Goal: Information Seeking & Learning: Compare options

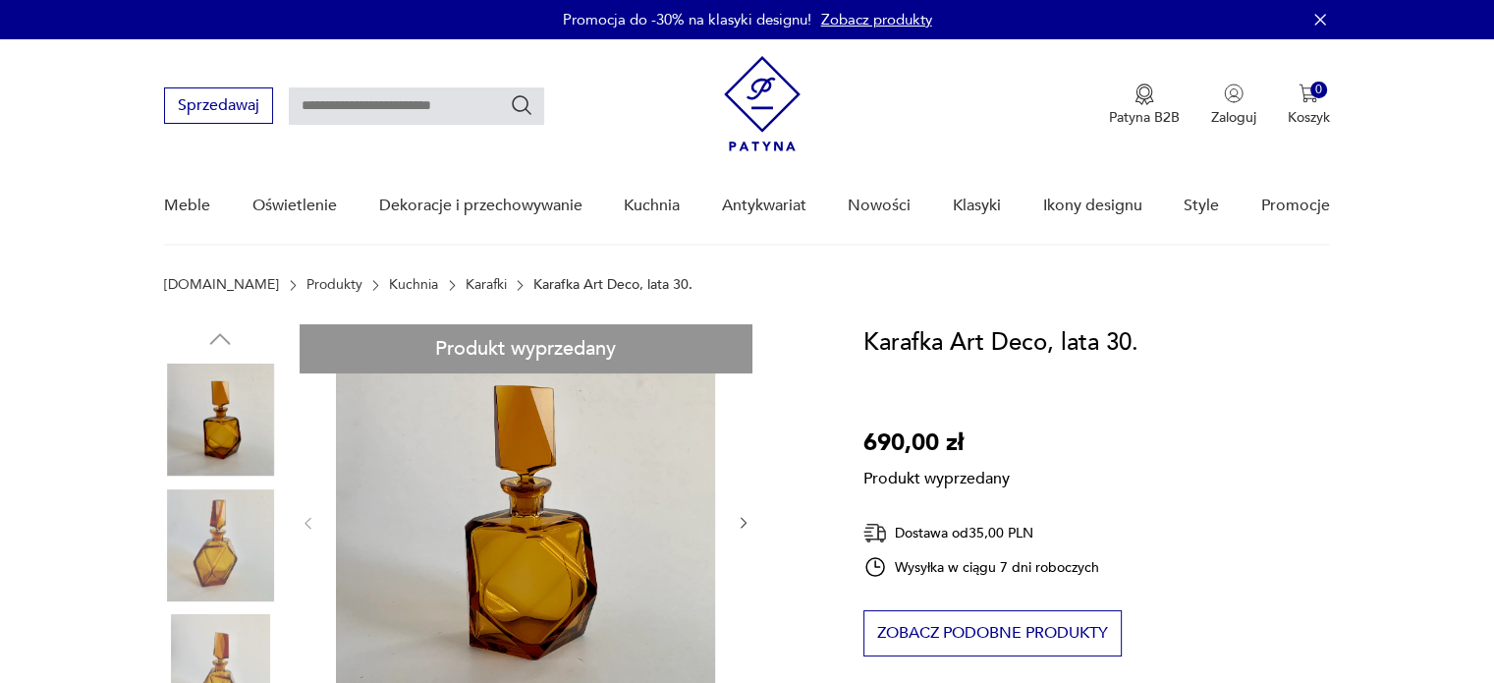
click at [378, 104] on input "text" at bounding box center [416, 105] width 255 height 37
type input "*******"
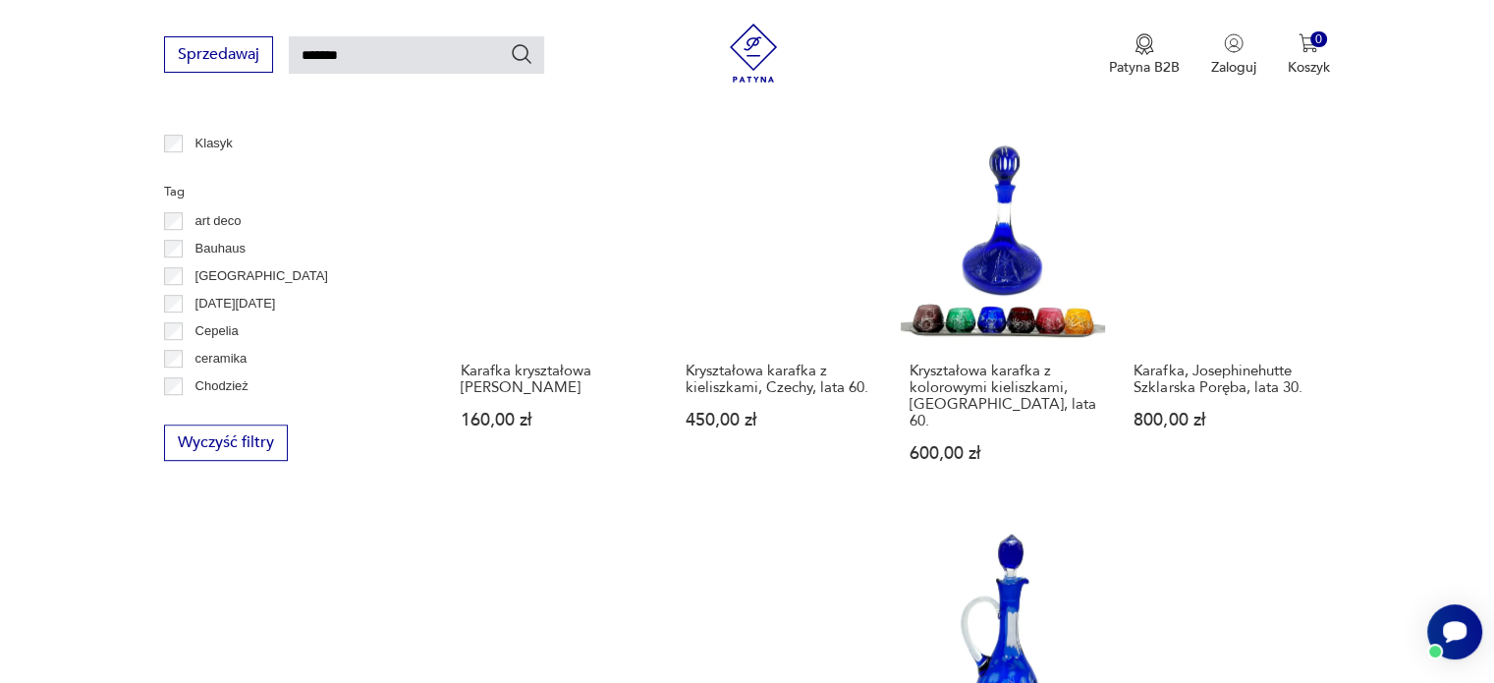
scroll to position [1543, 0]
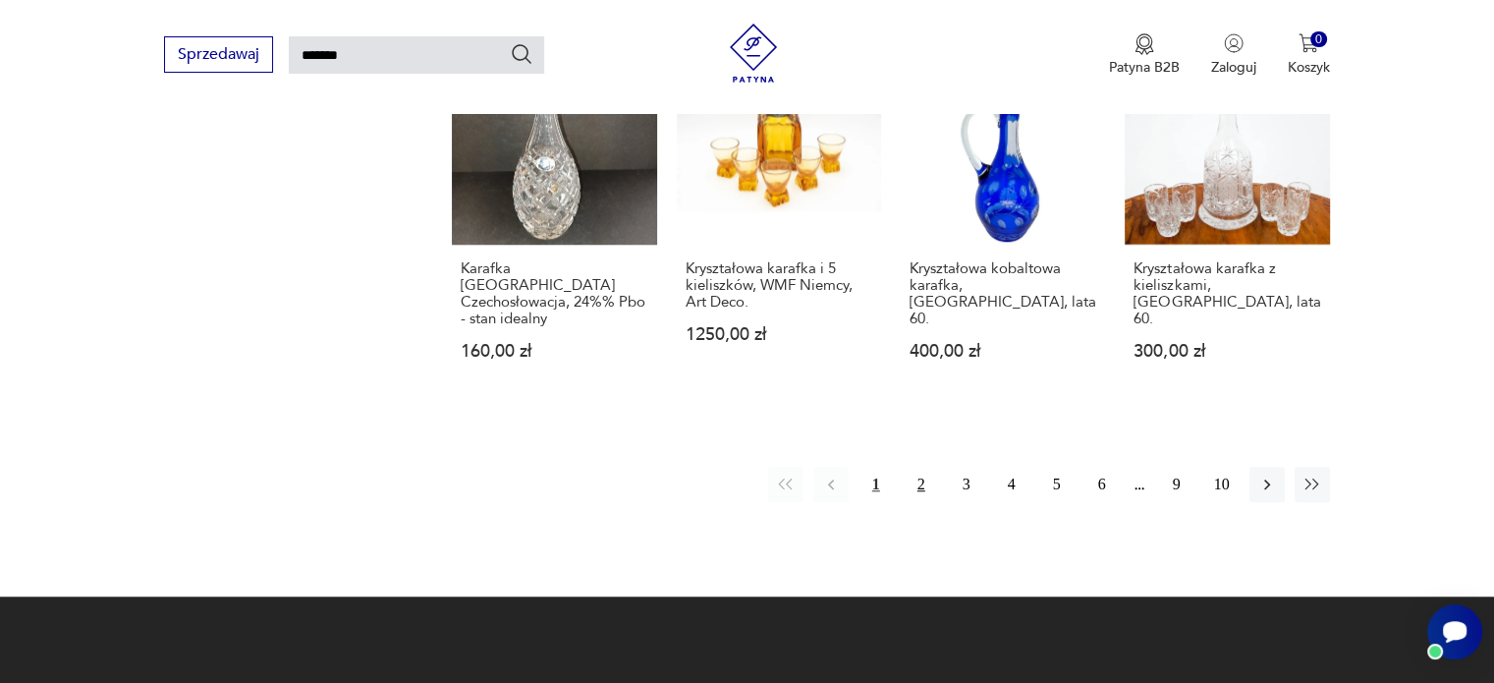
click at [926, 466] on button "2" at bounding box center [921, 483] width 35 height 35
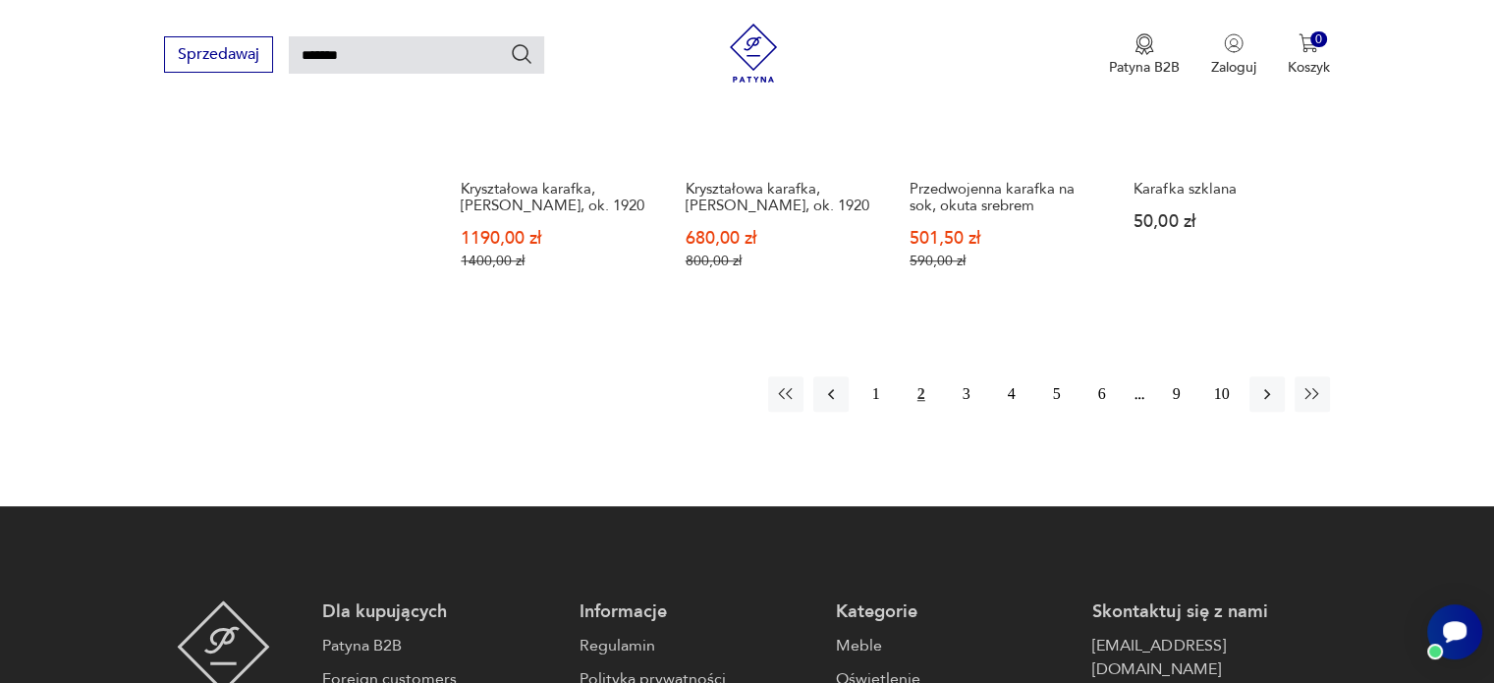
scroll to position [1739, 0]
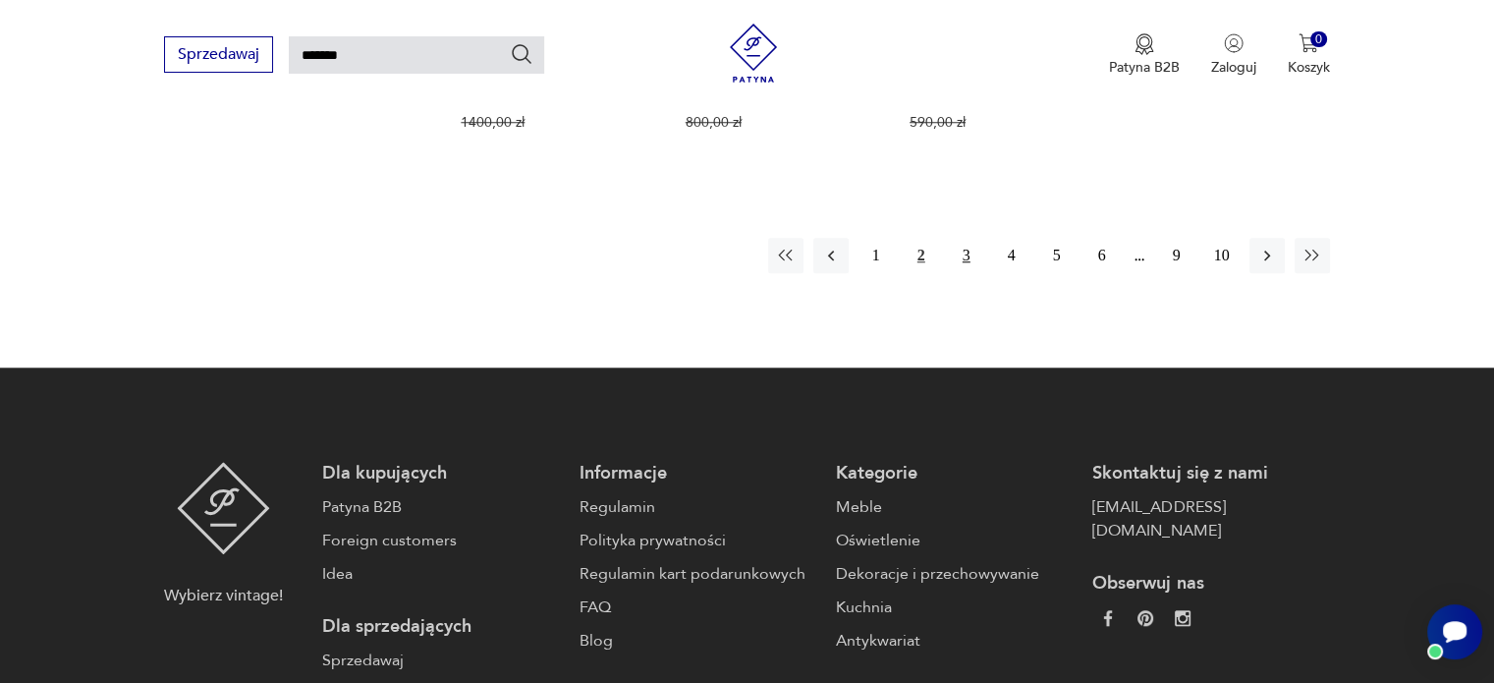
click at [965, 260] on button "3" at bounding box center [966, 255] width 35 height 35
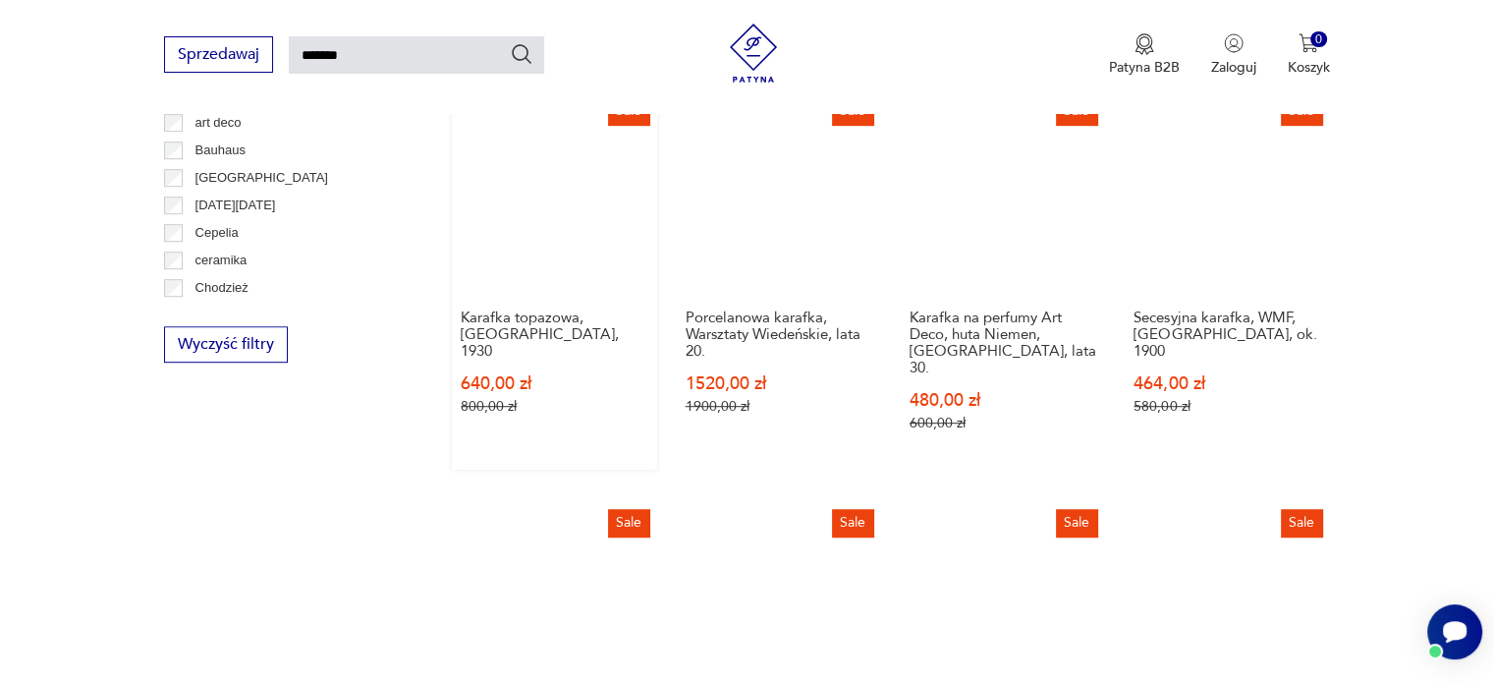
scroll to position [1543, 0]
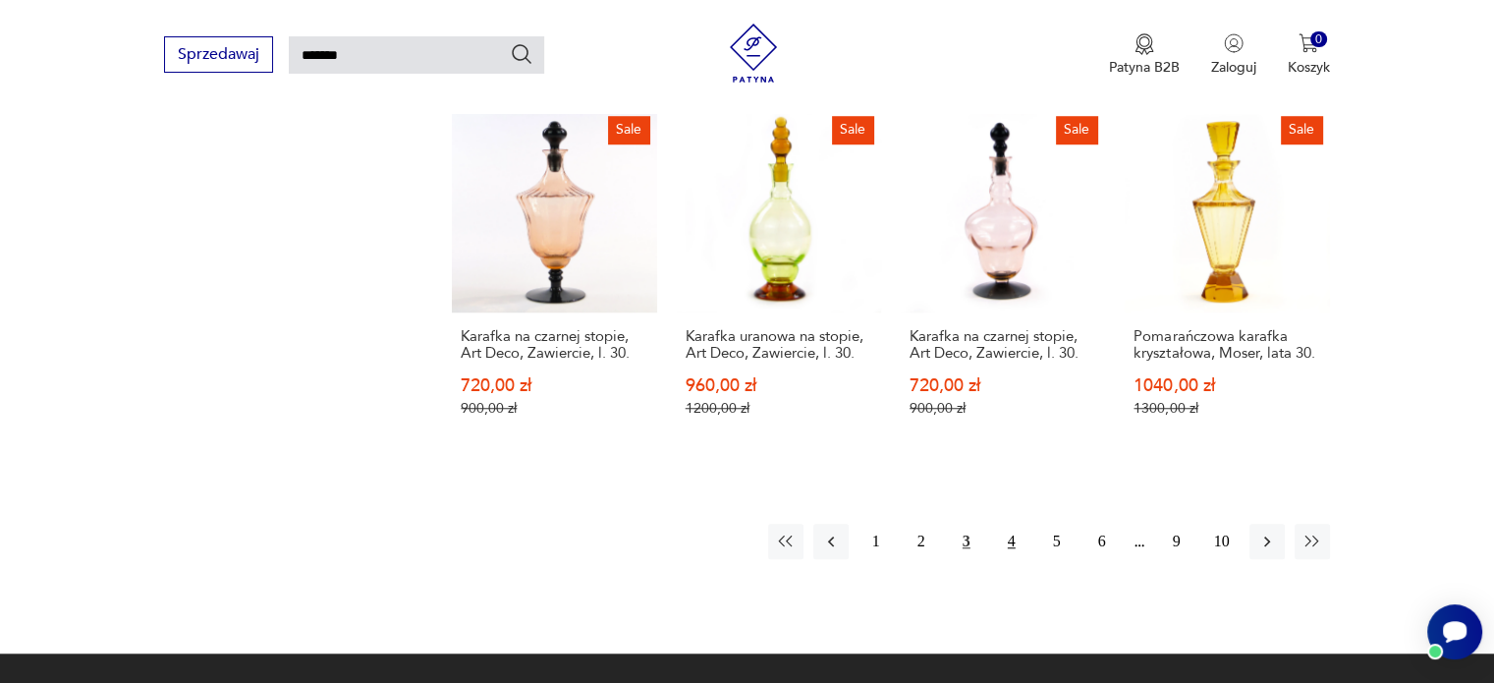
click at [1015, 523] on button "4" at bounding box center [1011, 540] width 35 height 35
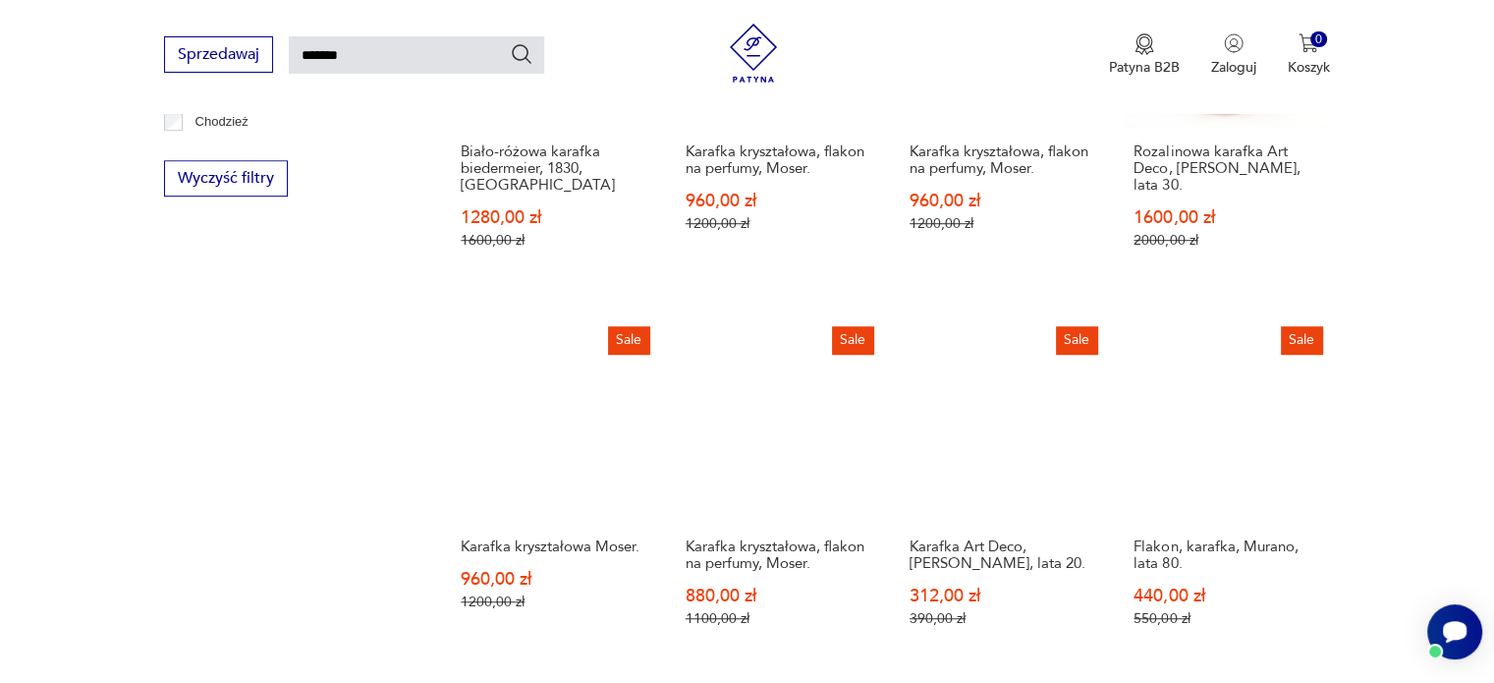
scroll to position [1445, 0]
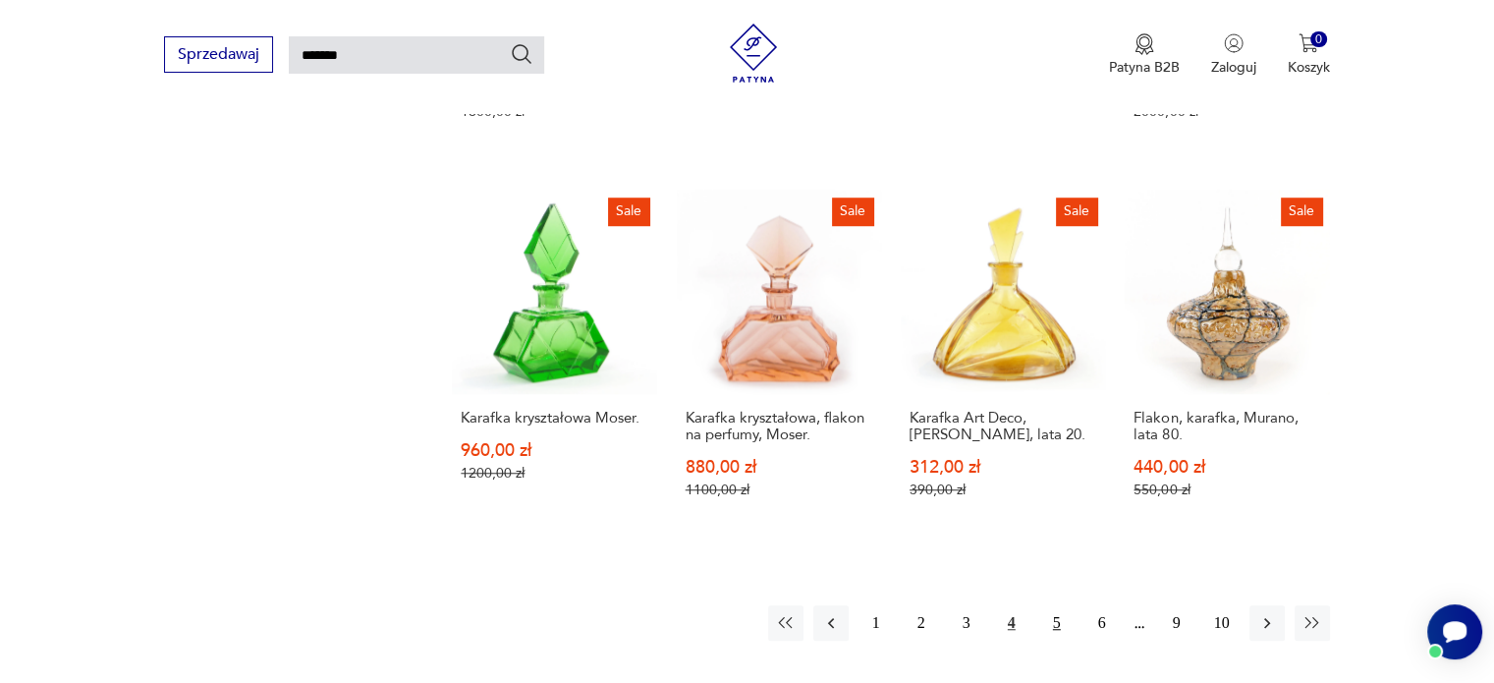
click at [1049, 605] on button "5" at bounding box center [1056, 622] width 35 height 35
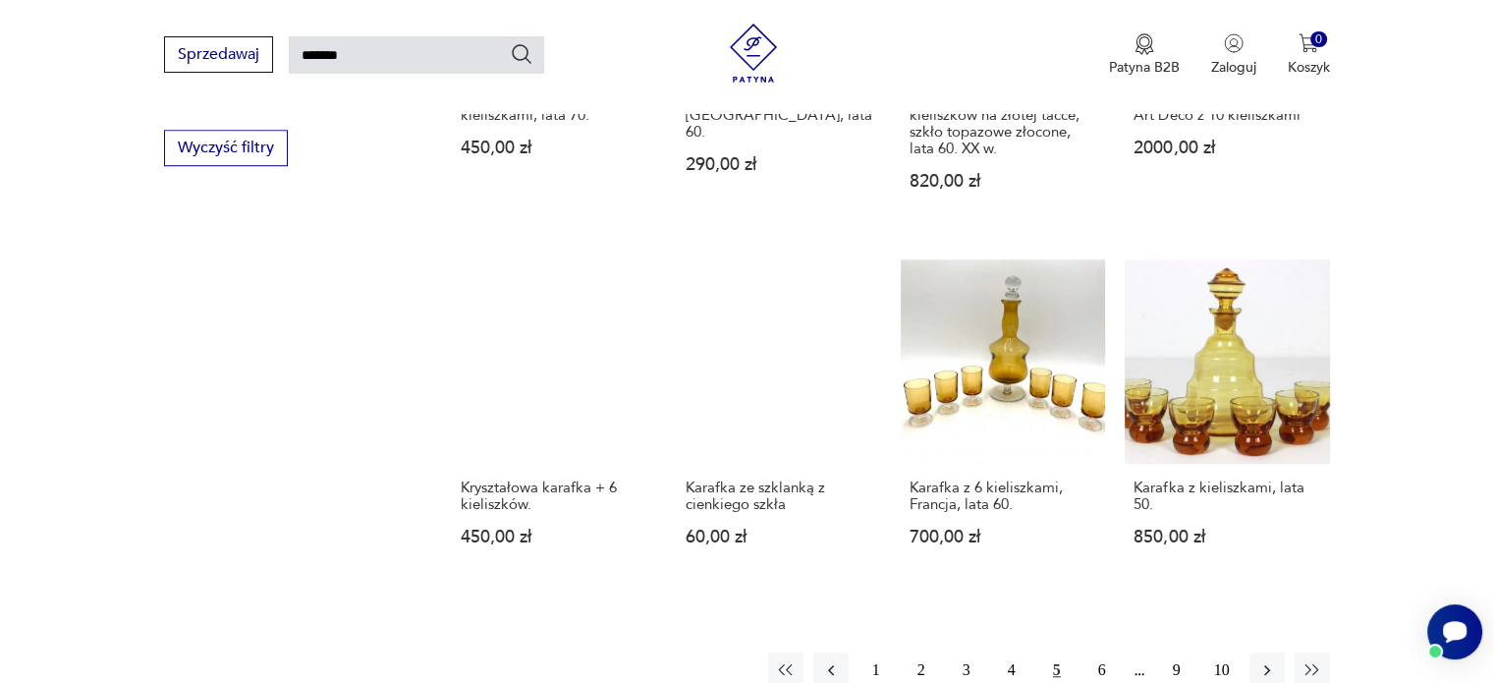
scroll to position [1543, 0]
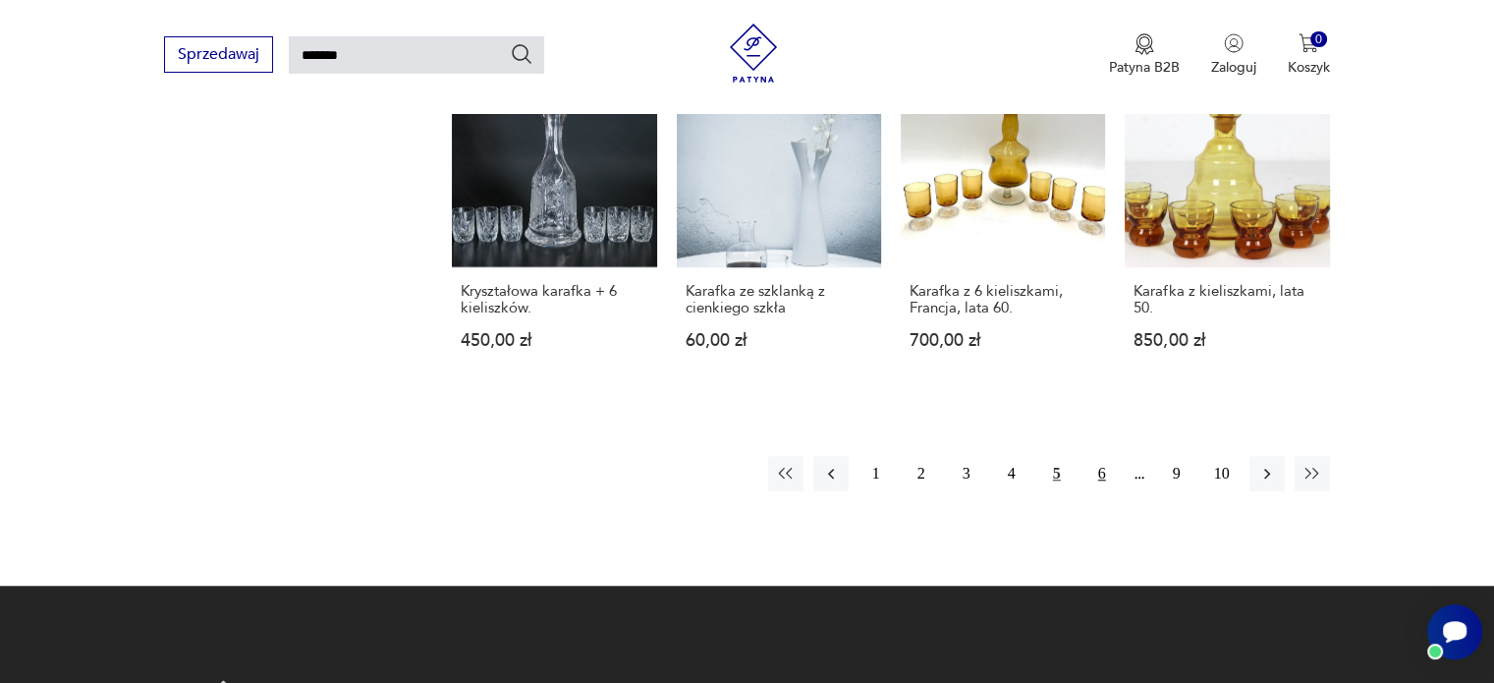
click at [1104, 456] on button "6" at bounding box center [1101, 473] width 35 height 35
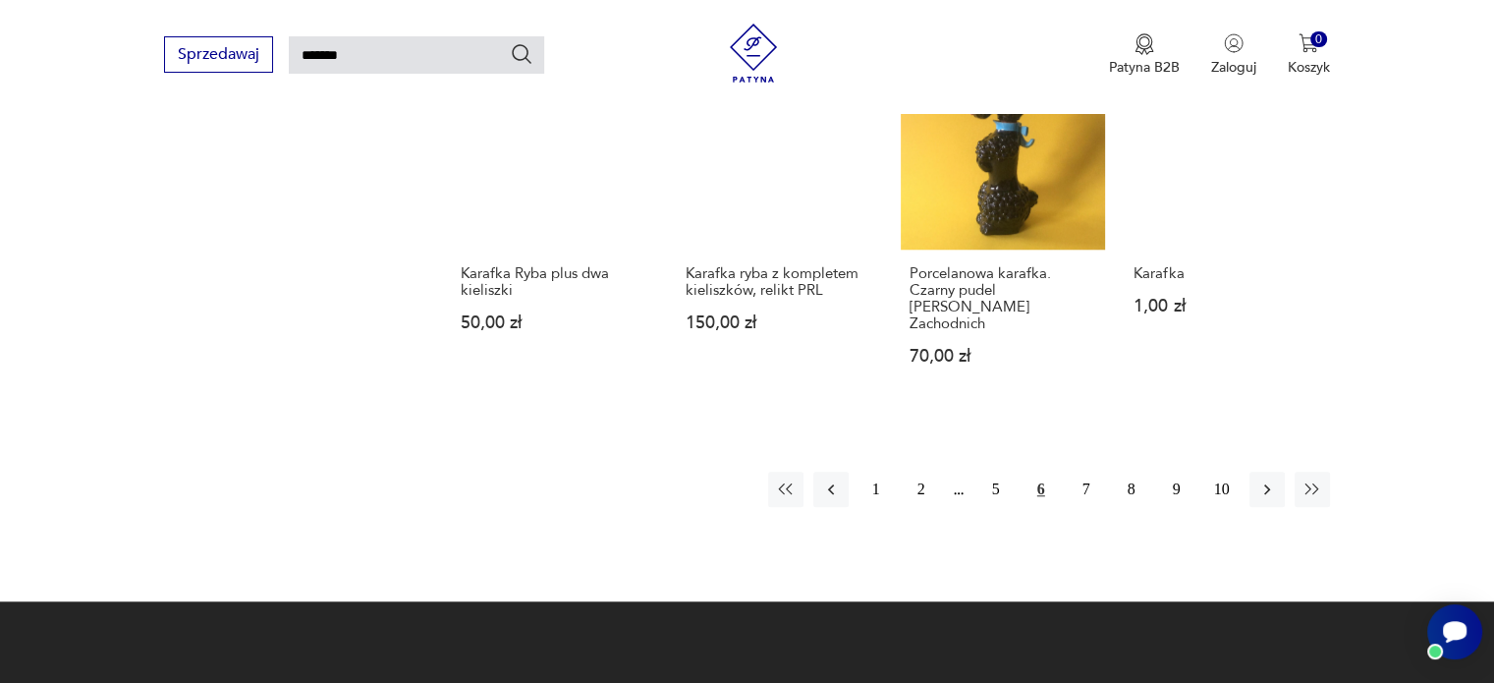
scroll to position [1641, 0]
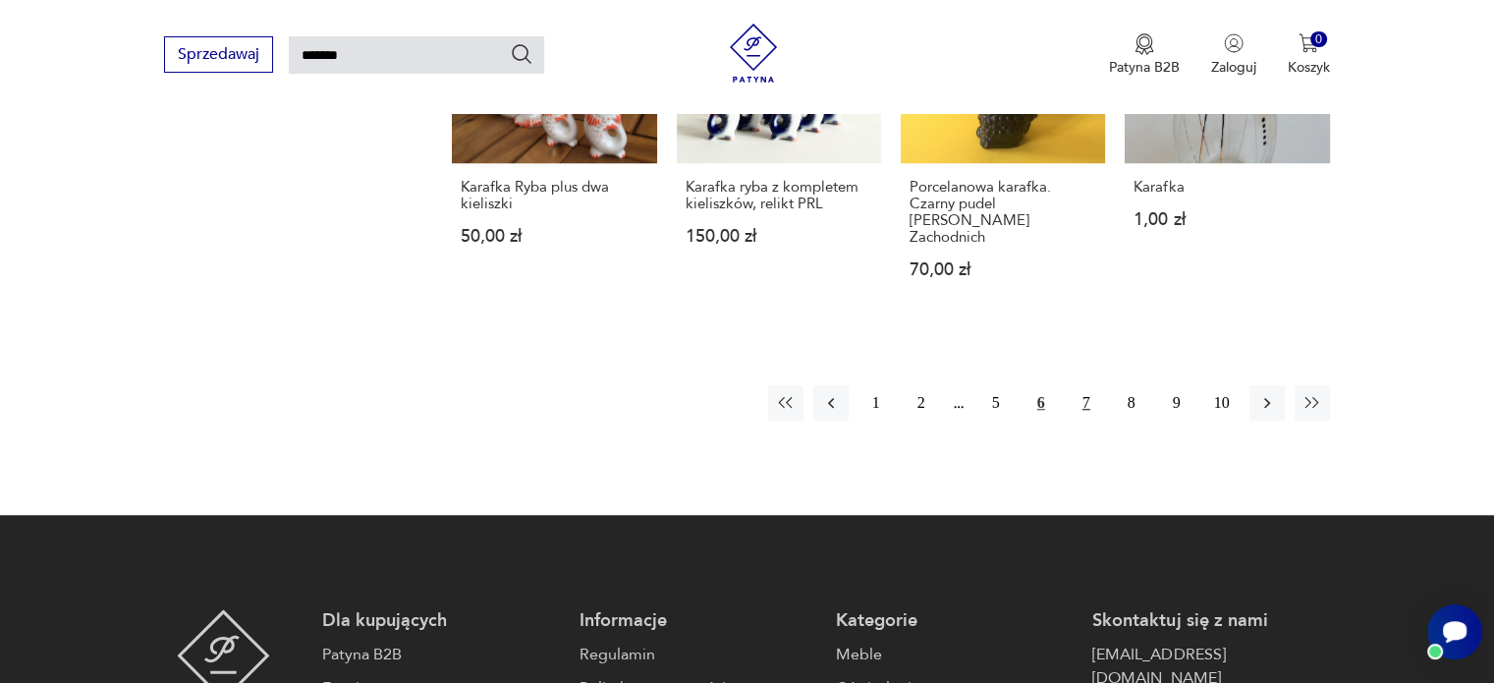
click at [1080, 385] on button "7" at bounding box center [1086, 402] width 35 height 35
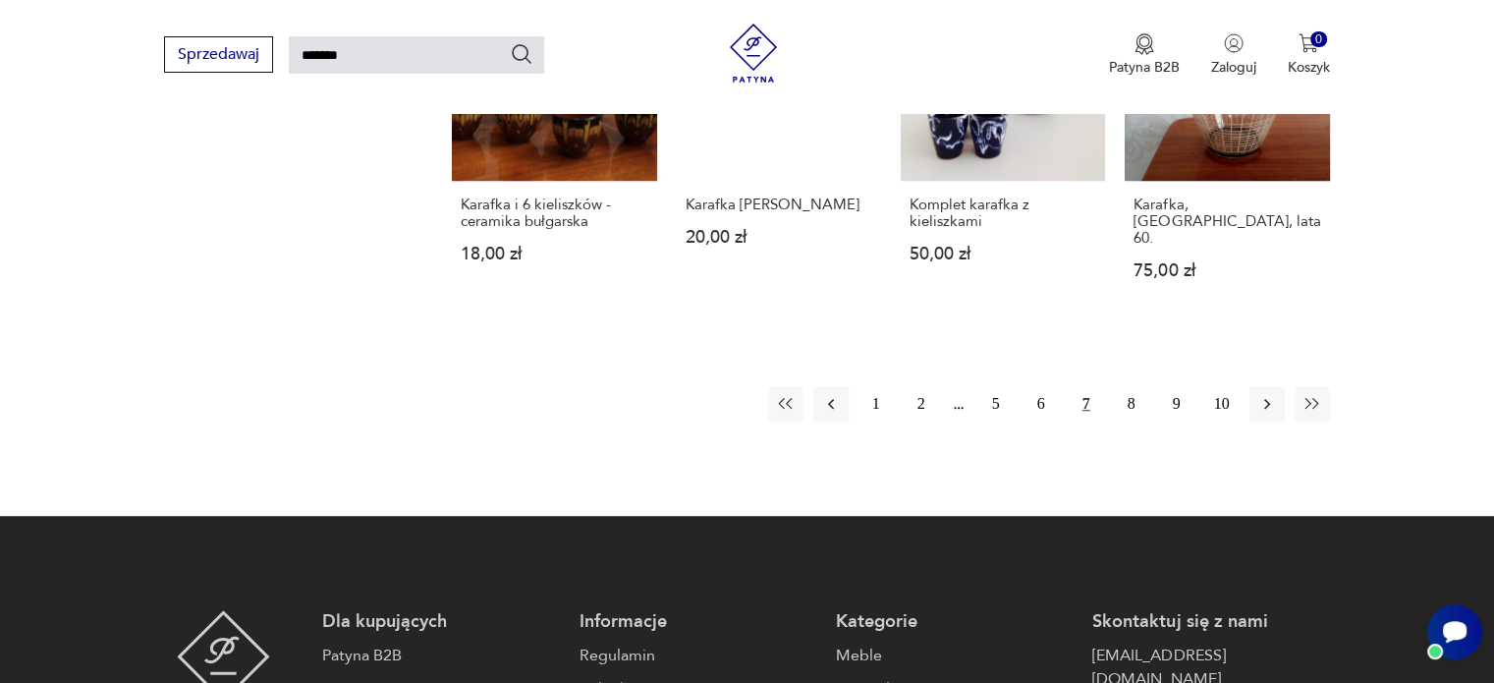
scroll to position [1543, 0]
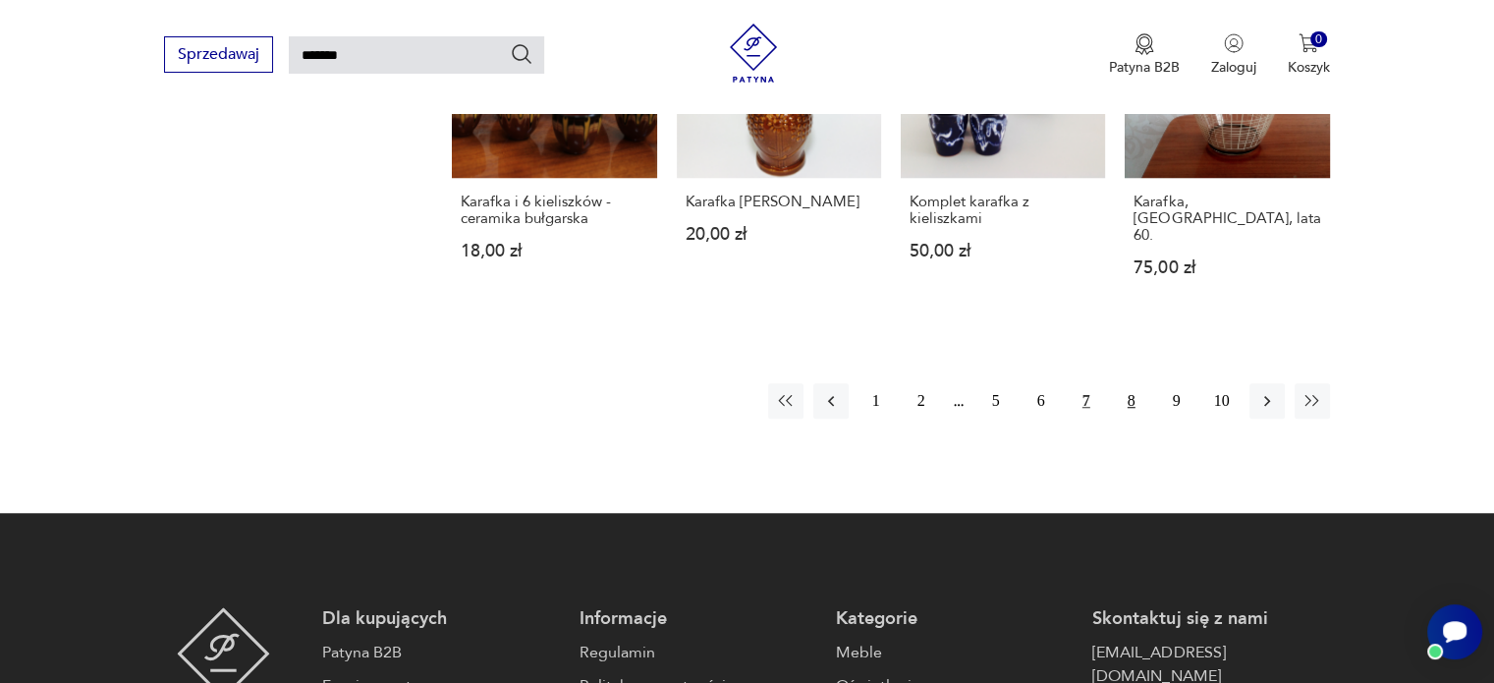
click at [1126, 384] on button "8" at bounding box center [1131, 400] width 35 height 35
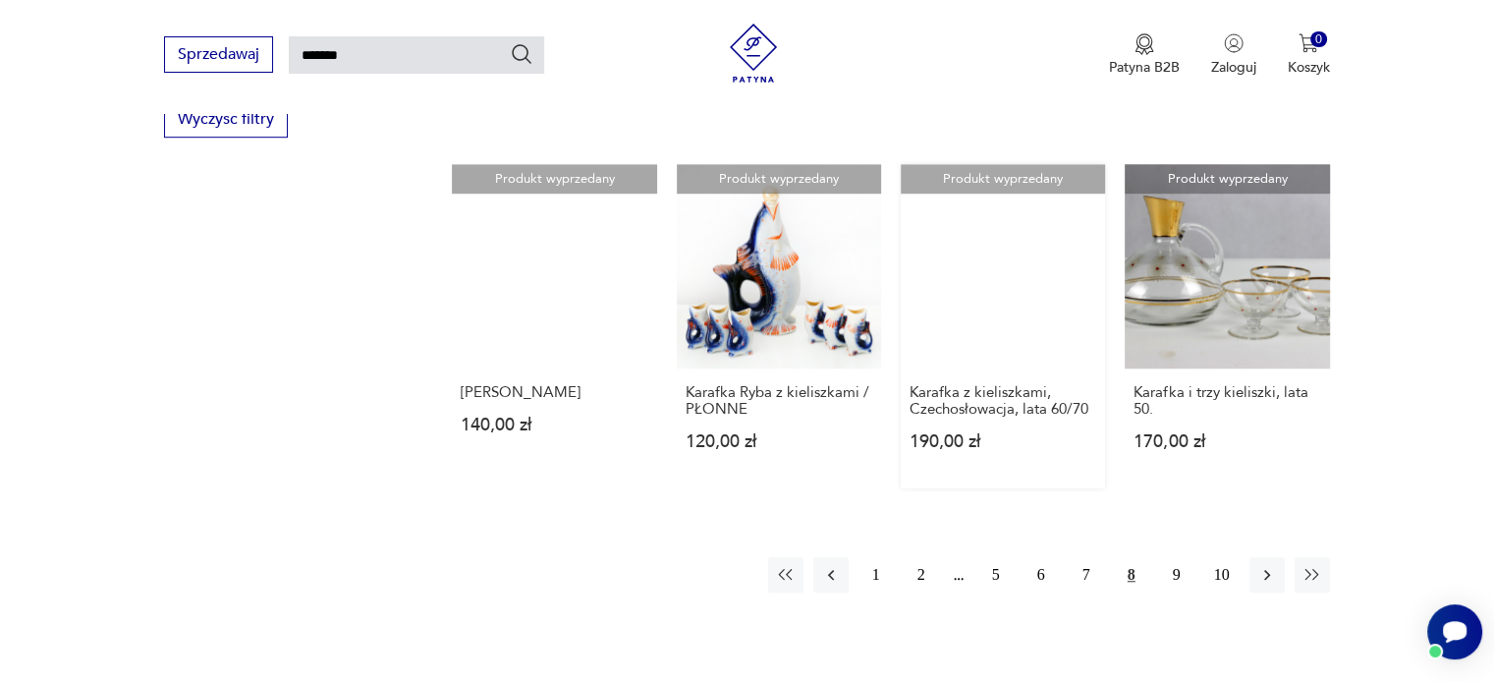
scroll to position [1445, 0]
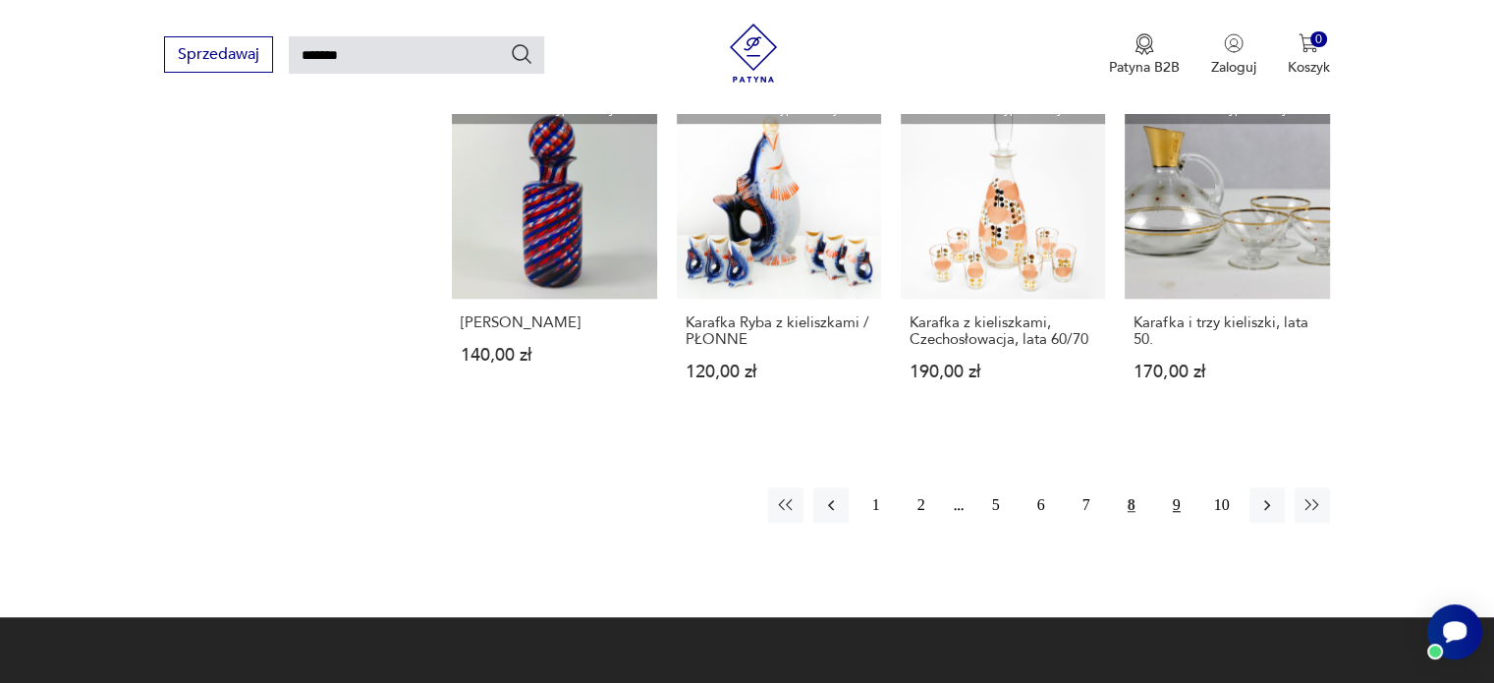
click at [1181, 487] on button "9" at bounding box center [1176, 504] width 35 height 35
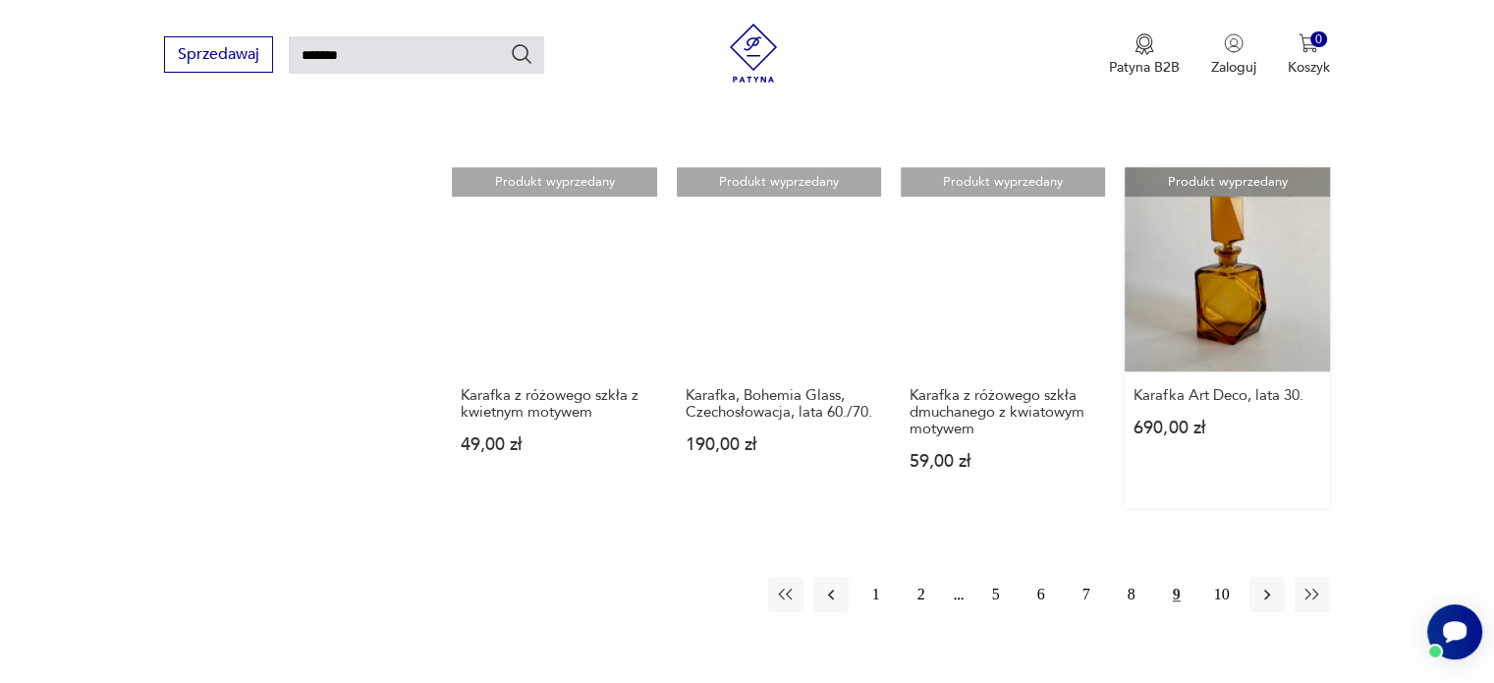
scroll to position [1543, 0]
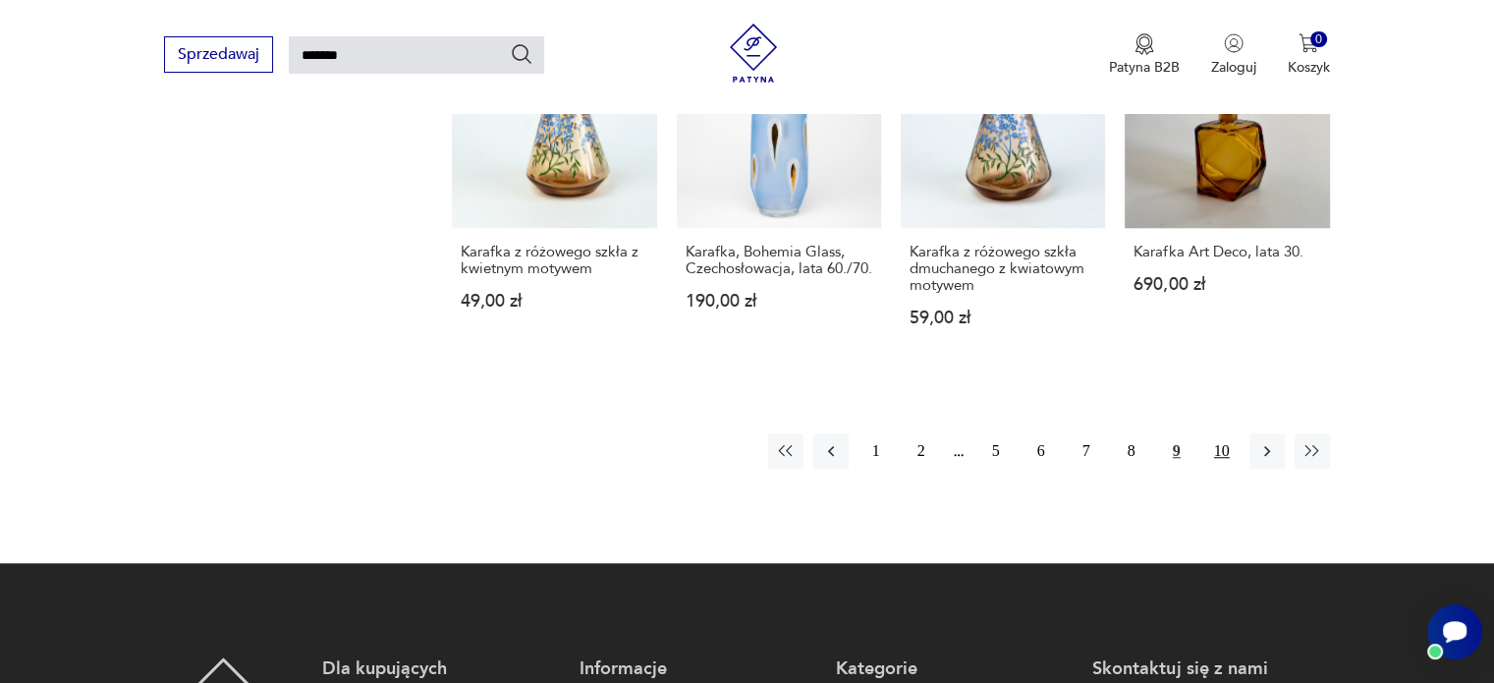
click at [1211, 463] on button "10" at bounding box center [1221, 450] width 35 height 35
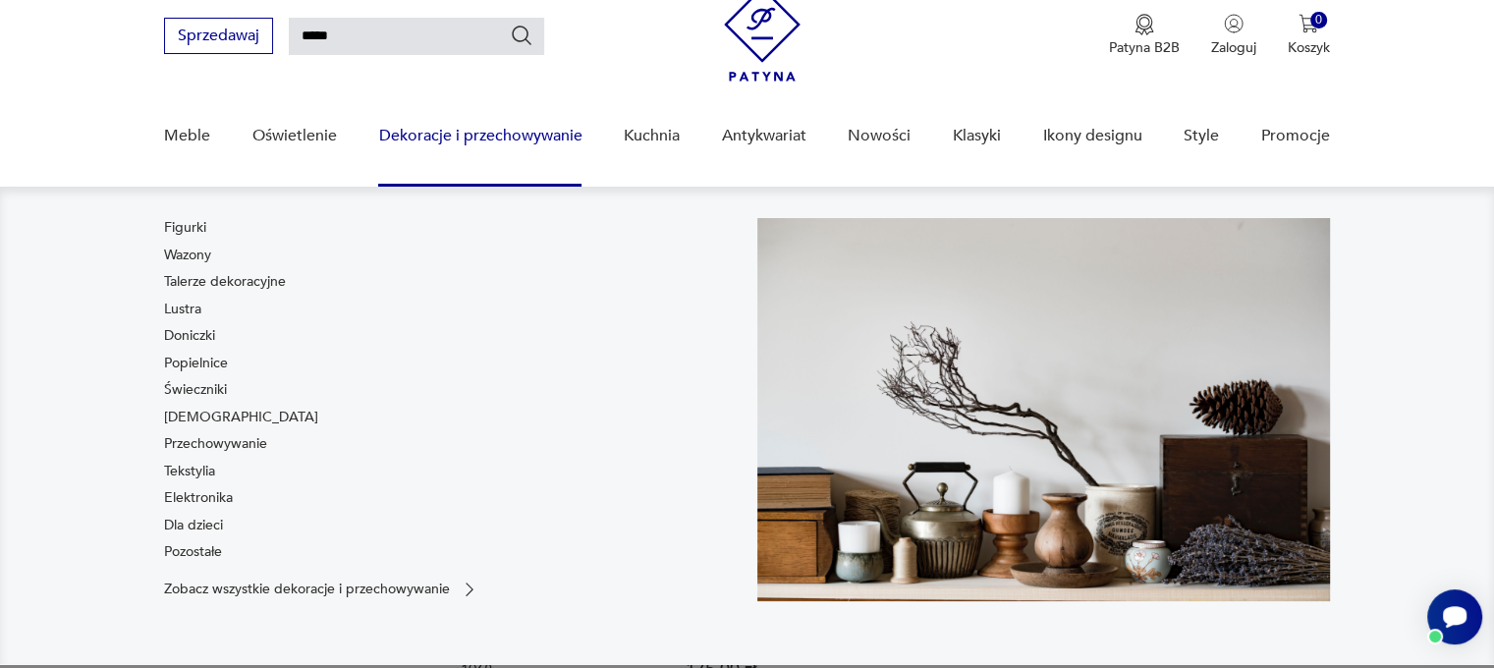
scroll to position [884, 0]
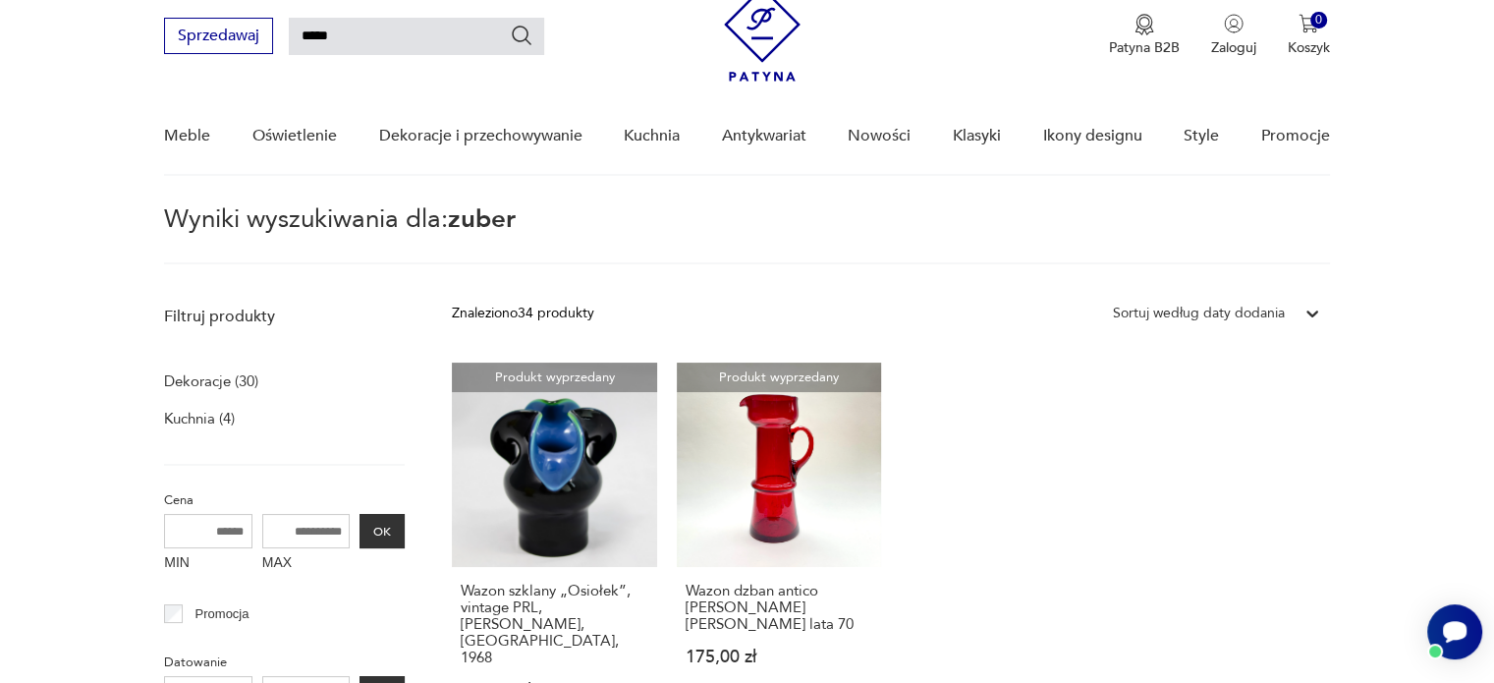
click at [340, 32] on input "*****" at bounding box center [416, 36] width 255 height 37
type input "*******"
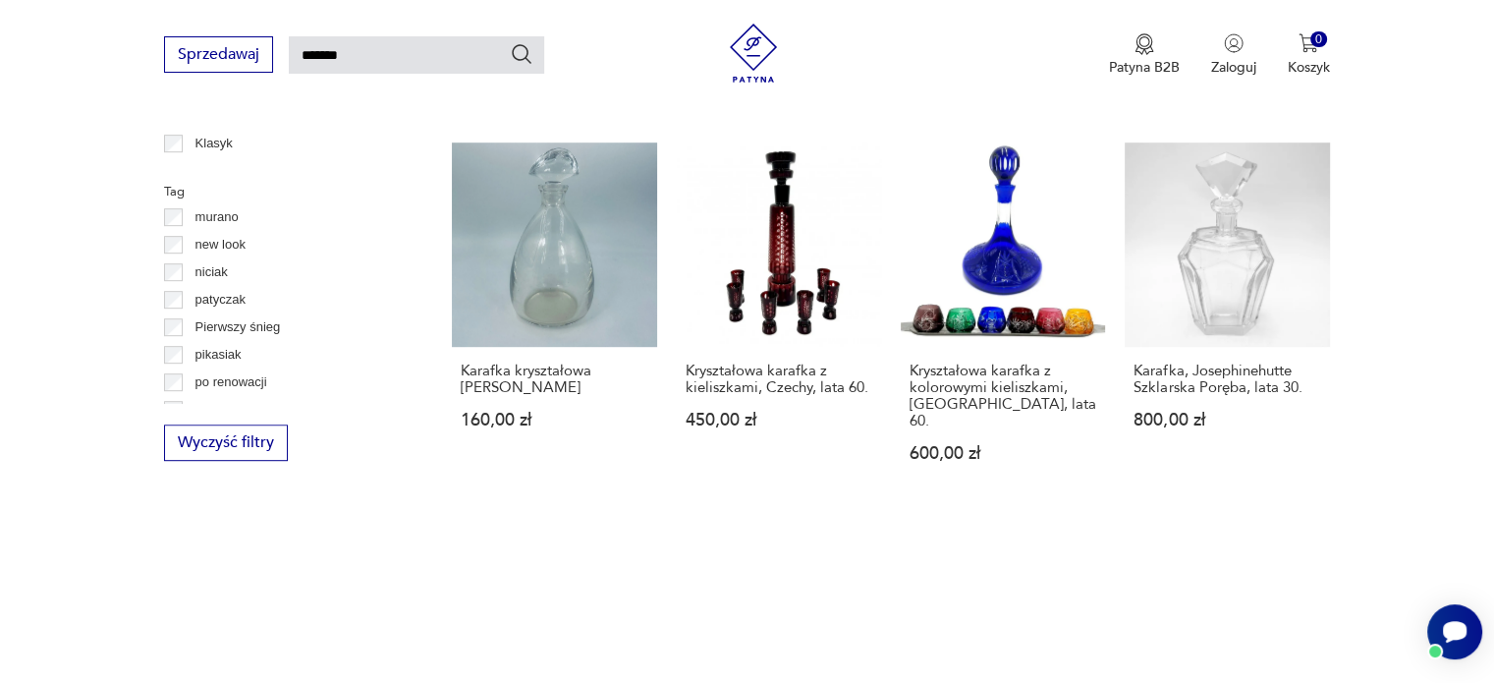
scroll to position [1445, 0]
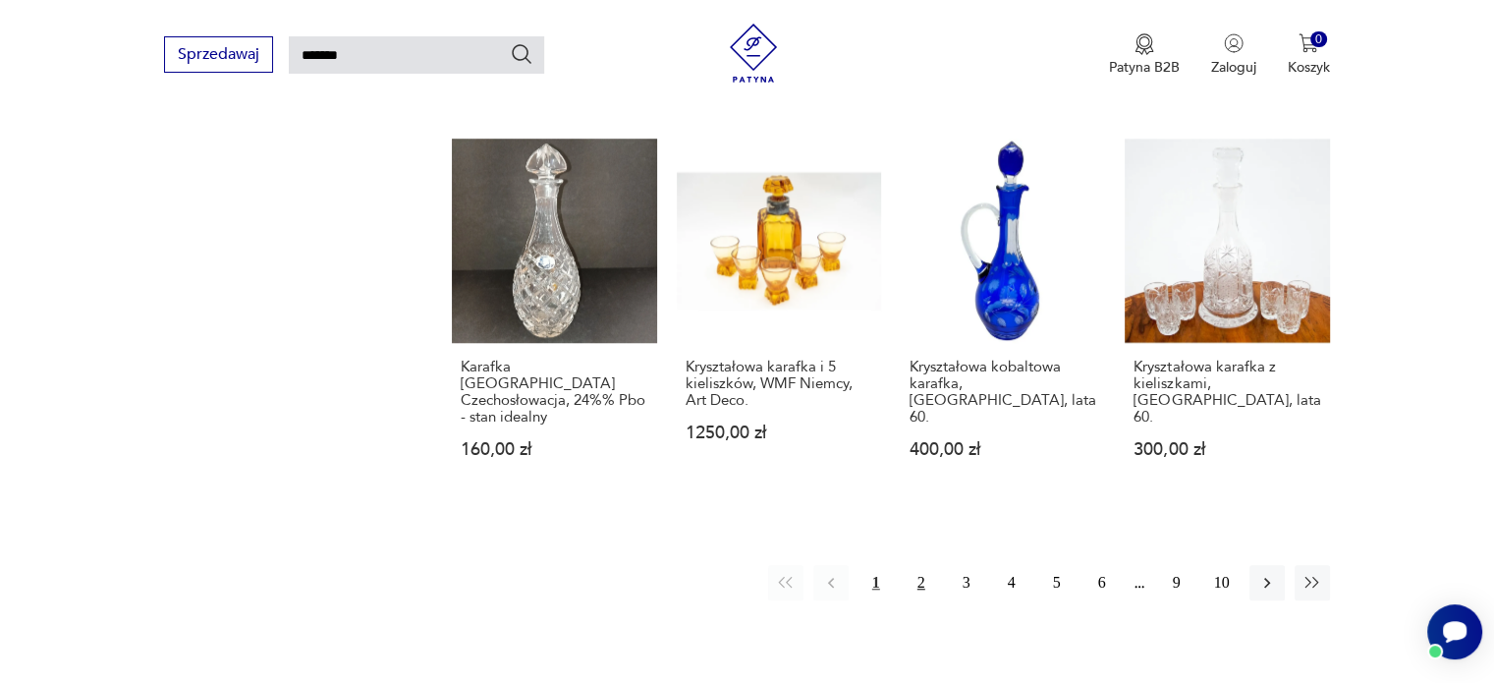
click at [920, 565] on button "2" at bounding box center [921, 582] width 35 height 35
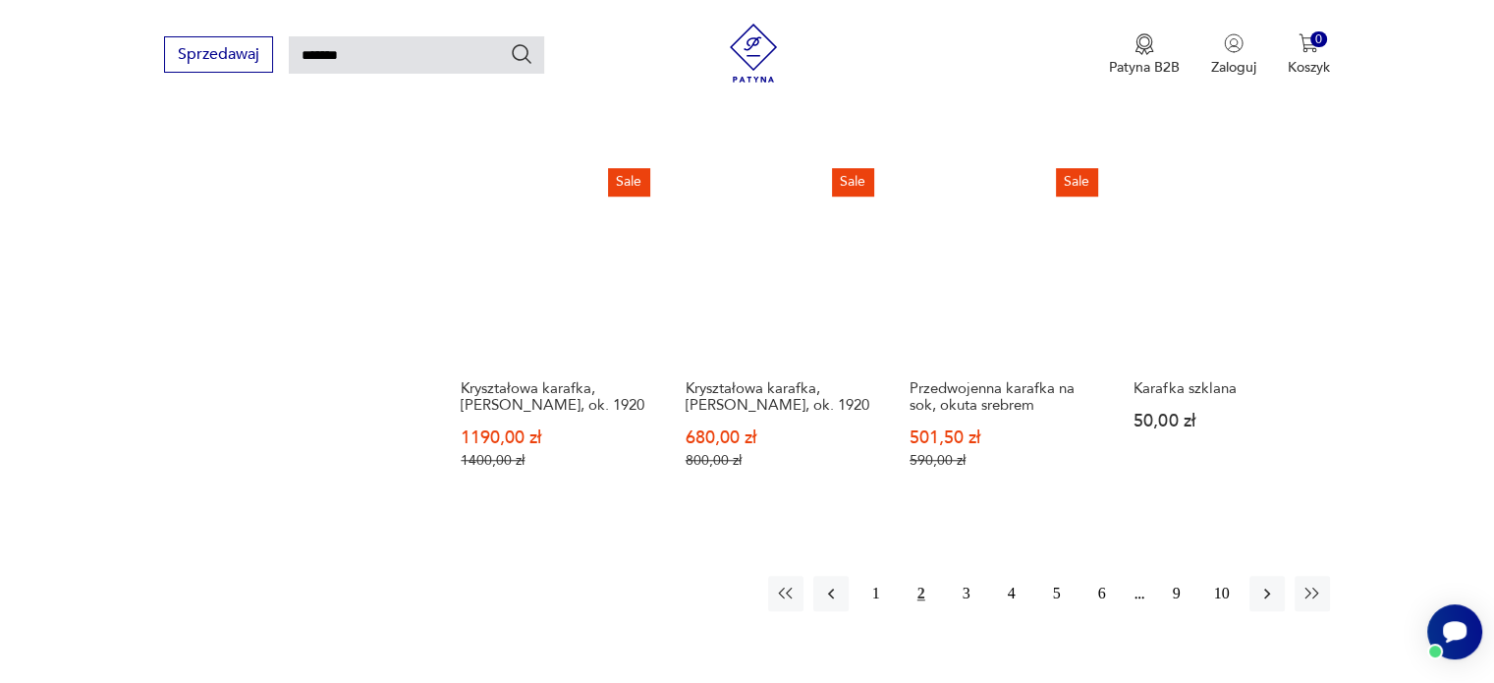
scroll to position [1543, 0]
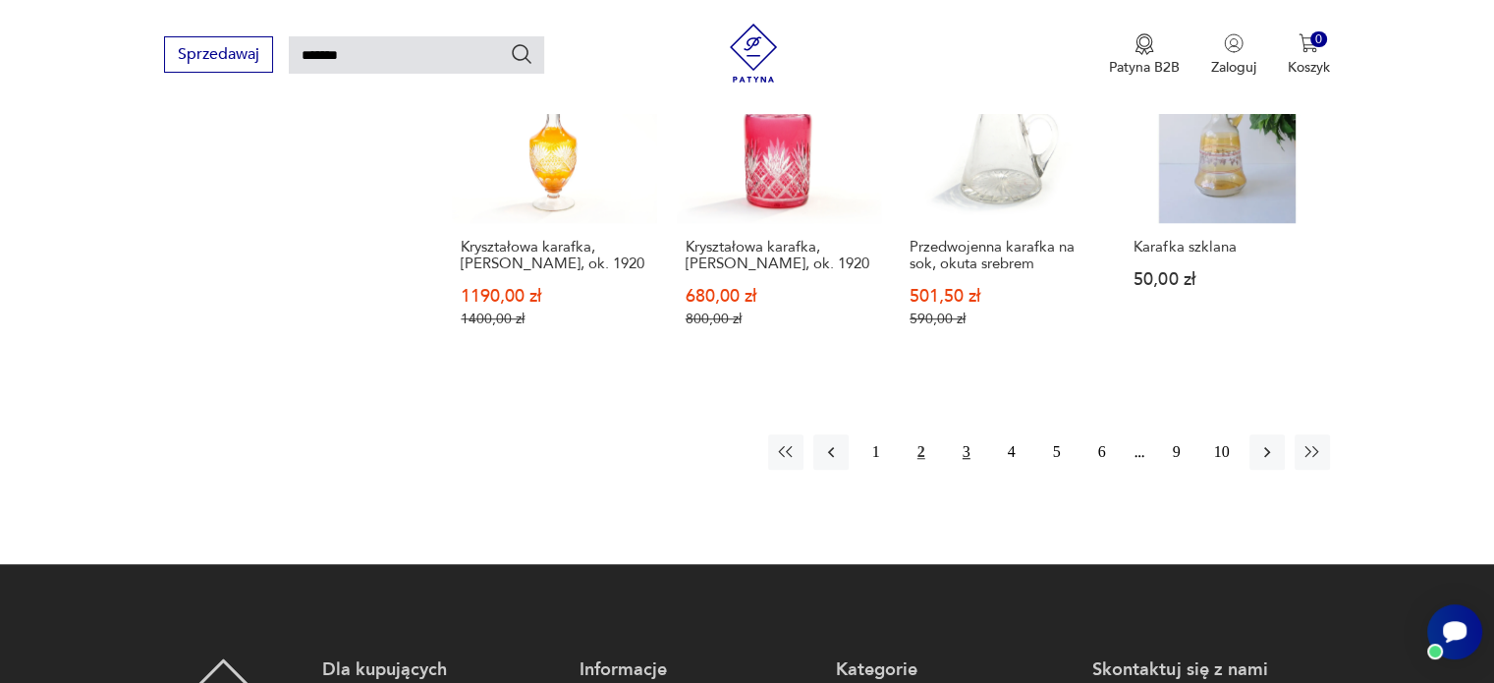
click at [963, 447] on button "3" at bounding box center [966, 451] width 35 height 35
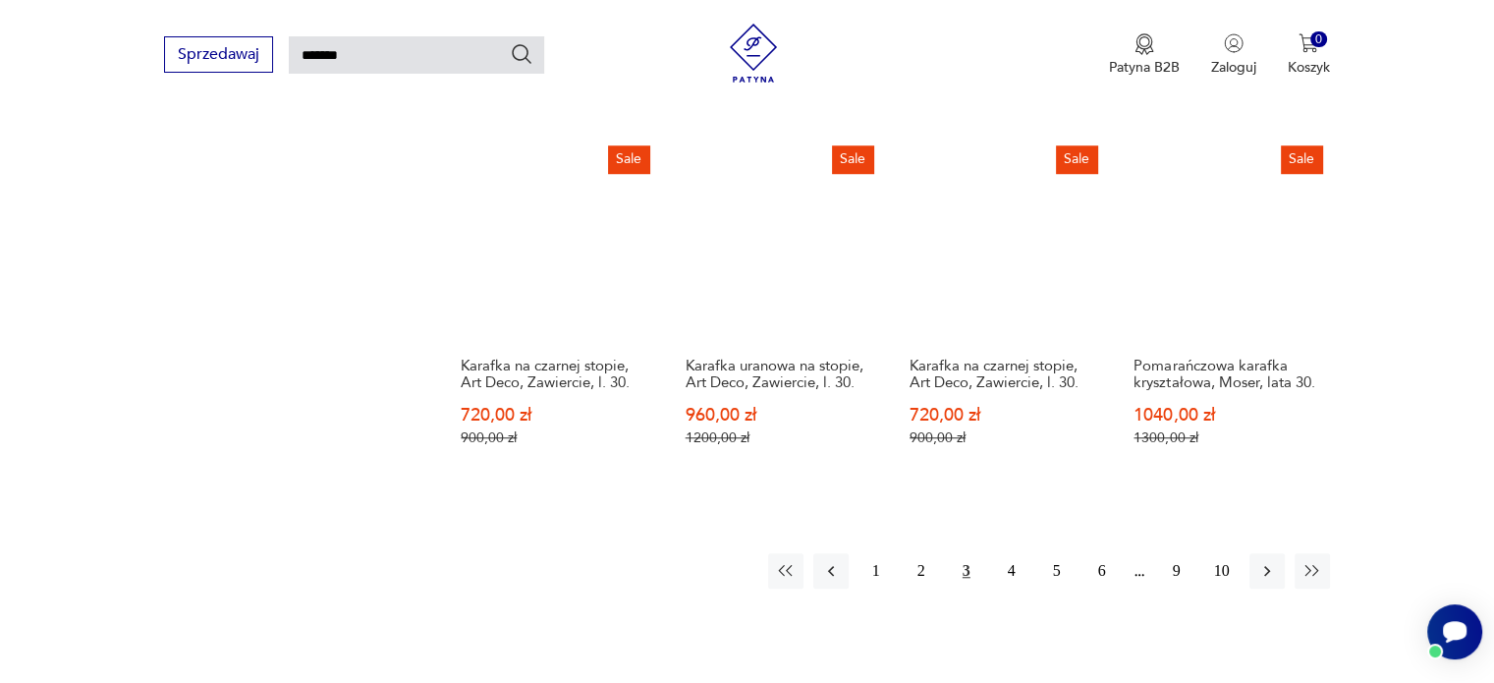
scroll to position [1543, 0]
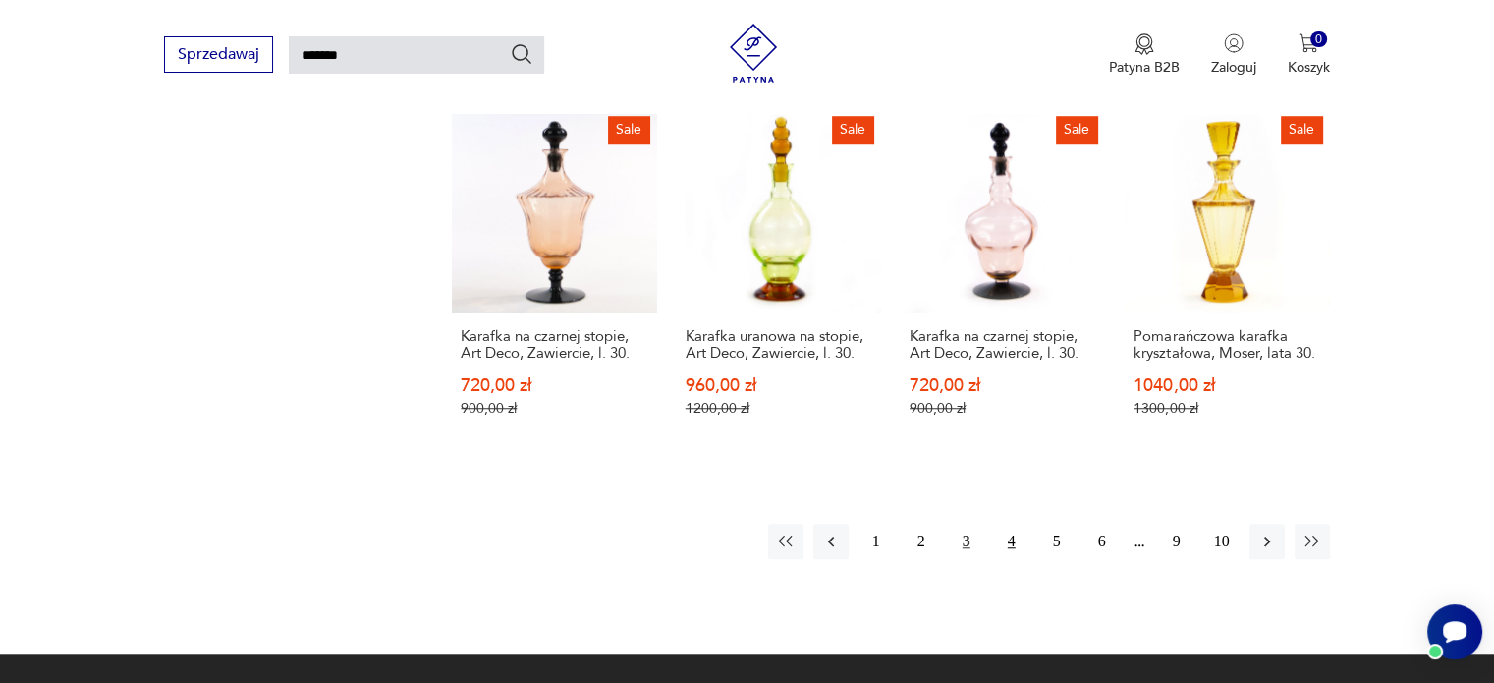
click at [1010, 523] on button "4" at bounding box center [1011, 540] width 35 height 35
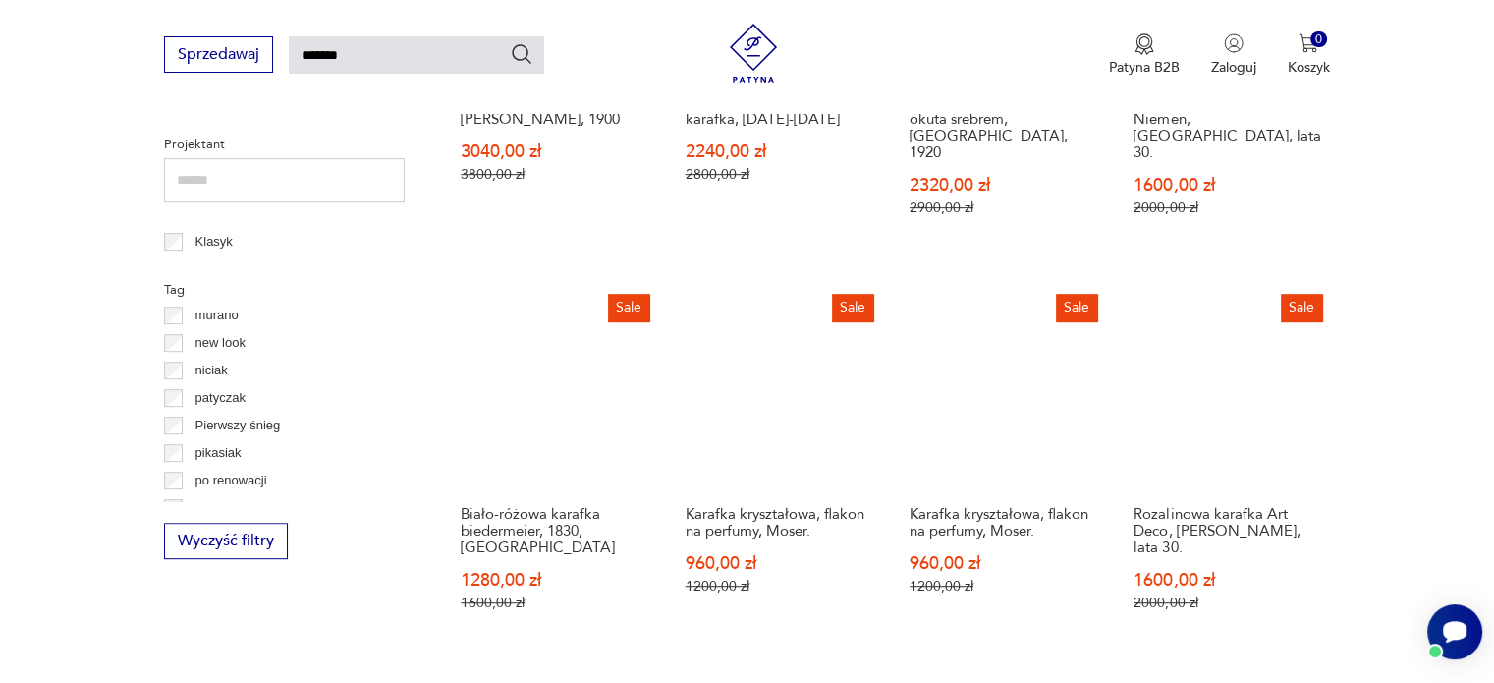
scroll to position [1248, 0]
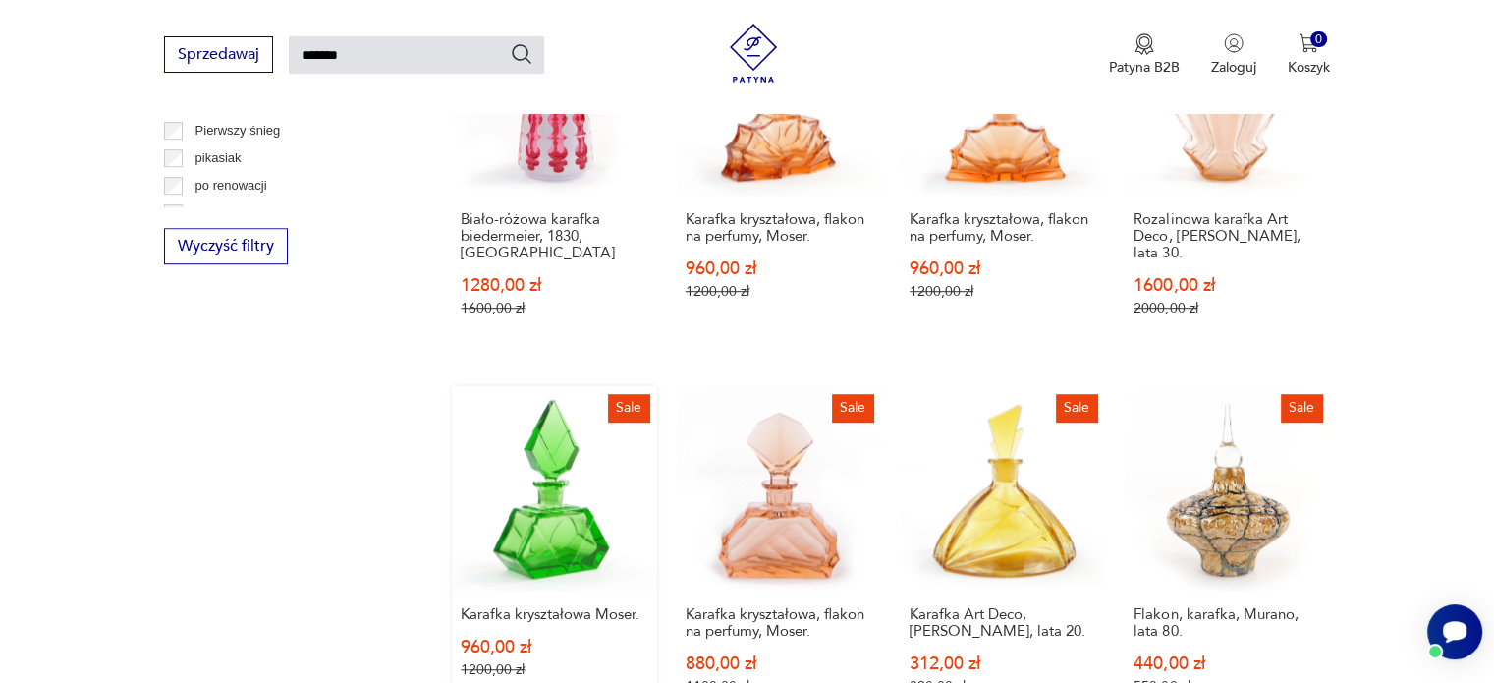
click at [554, 511] on link "Sale Karafka kryształowa Moser. 960,00 zł 1200,00 zł" at bounding box center [554, 559] width 204 height 347
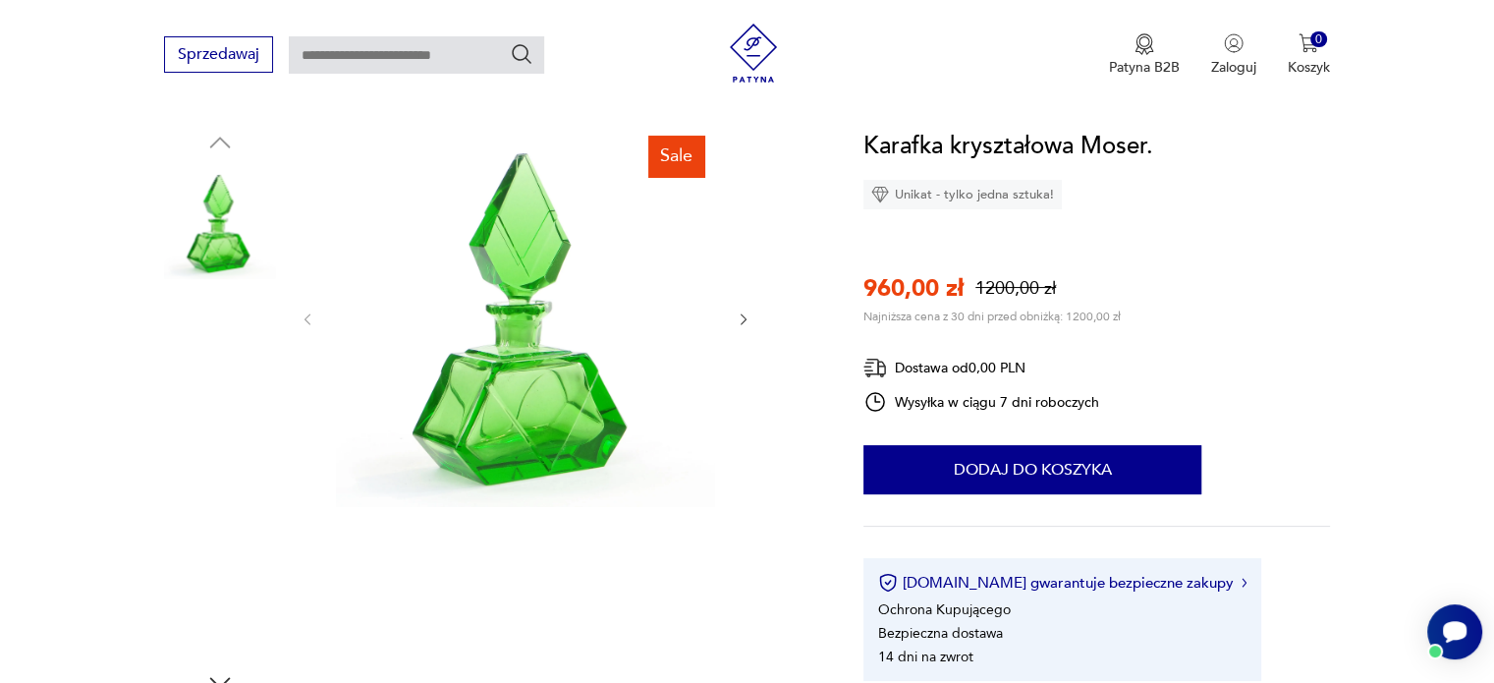
scroll to position [491, 0]
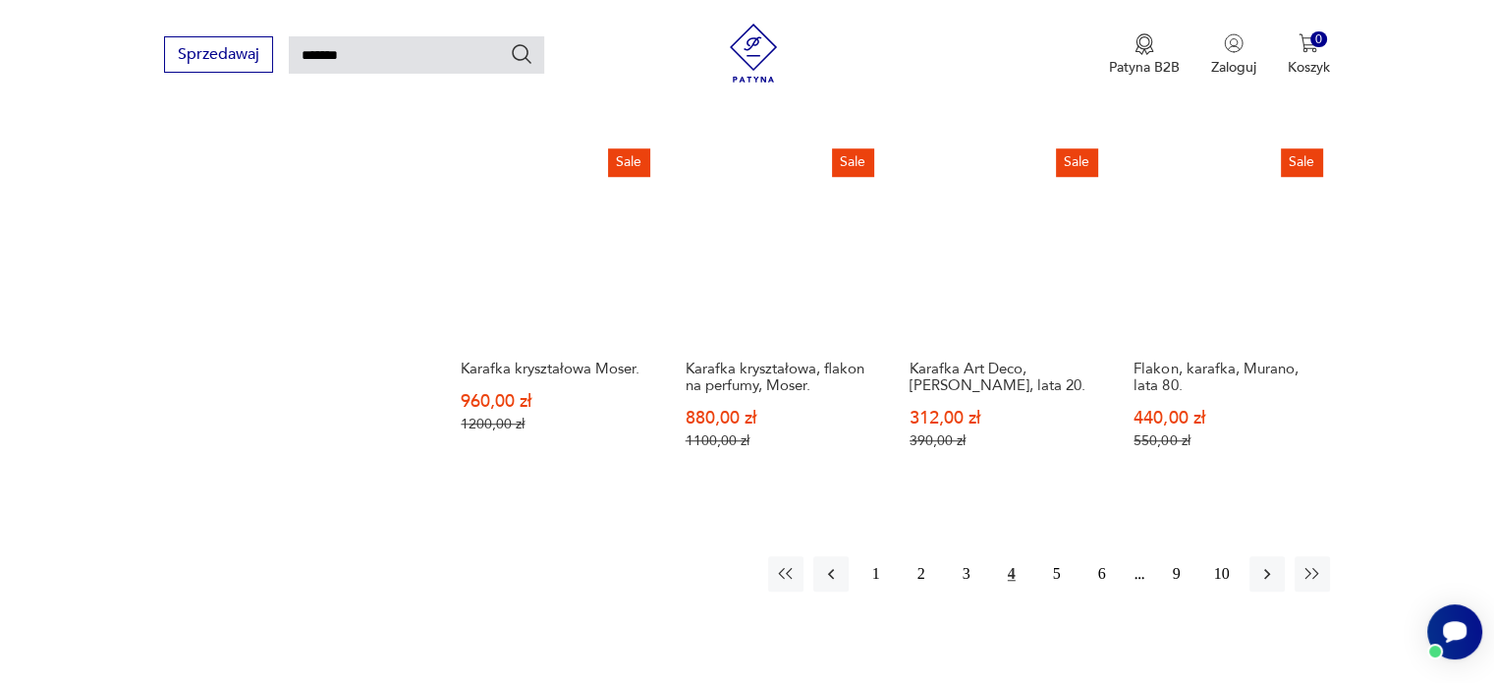
scroll to position [1757, 0]
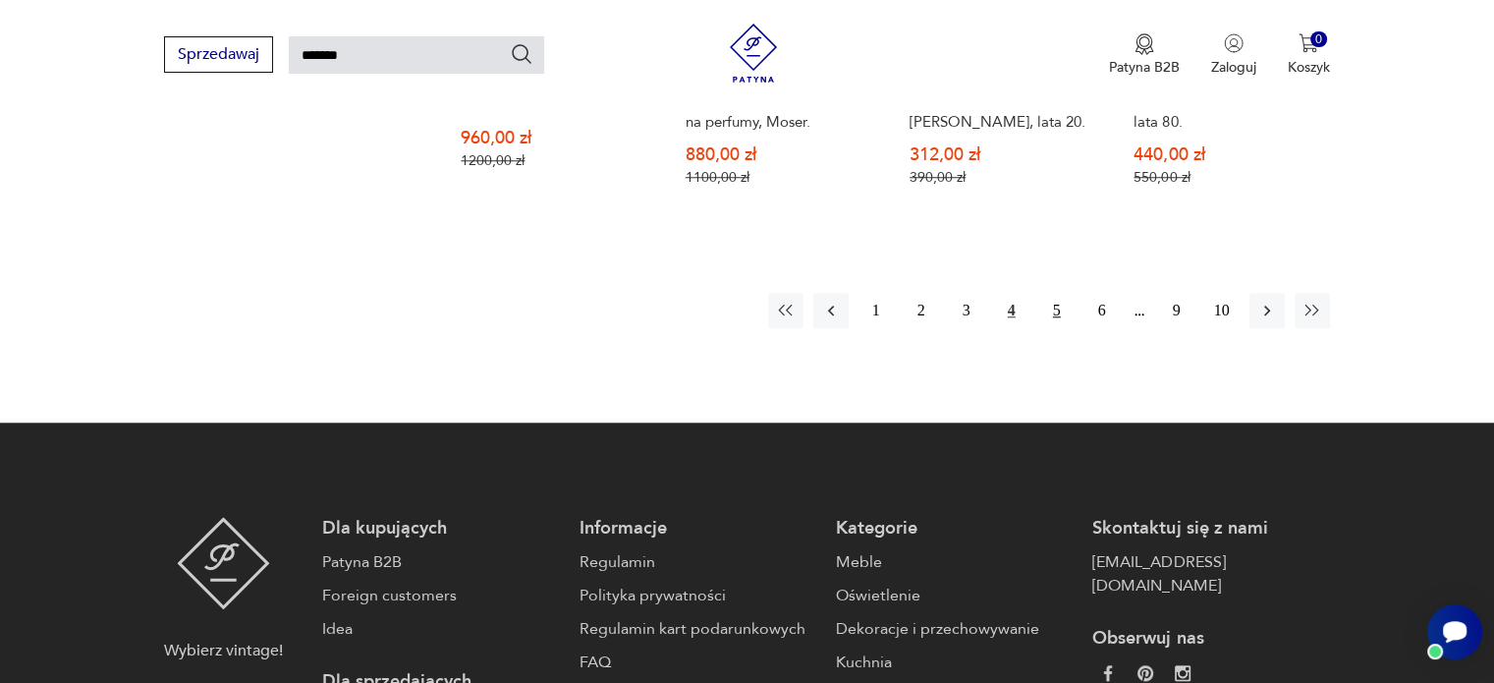
click at [1059, 297] on button "5" at bounding box center [1056, 310] width 35 height 35
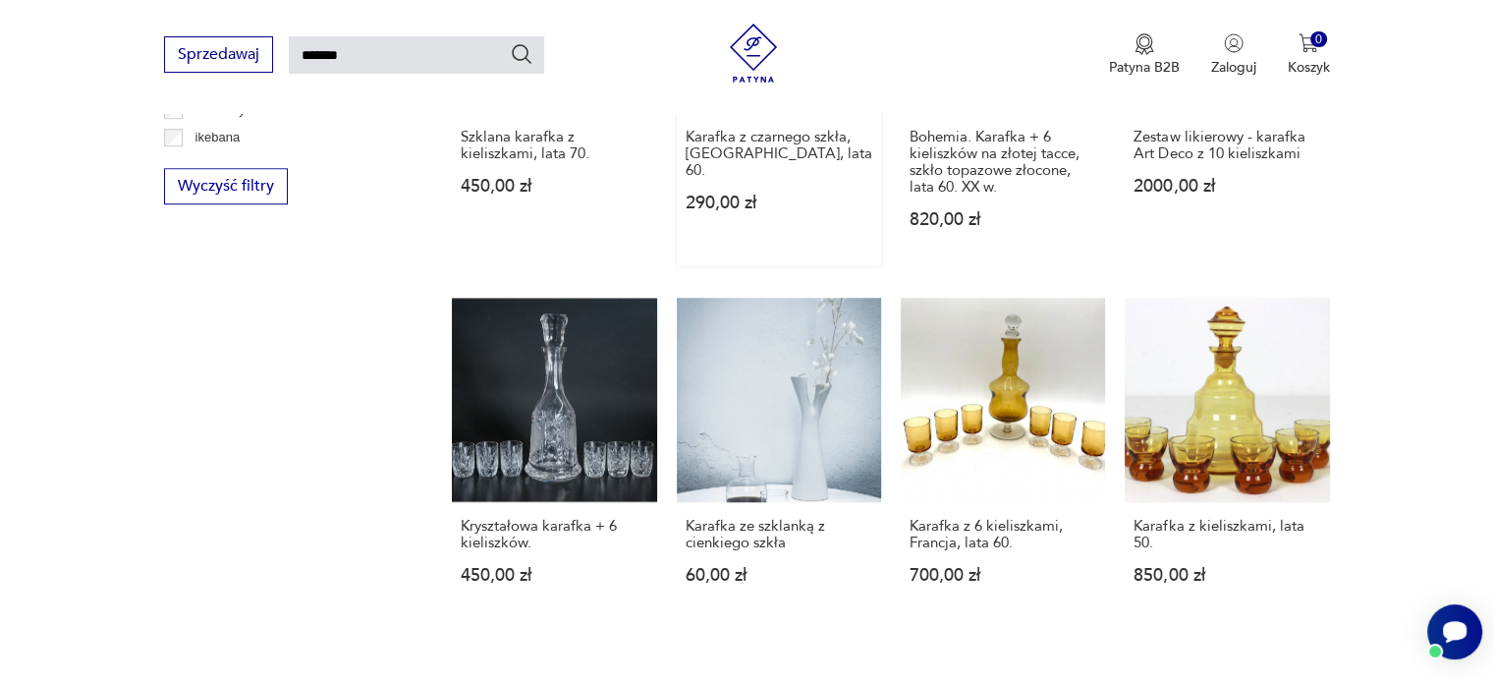
scroll to position [1445, 0]
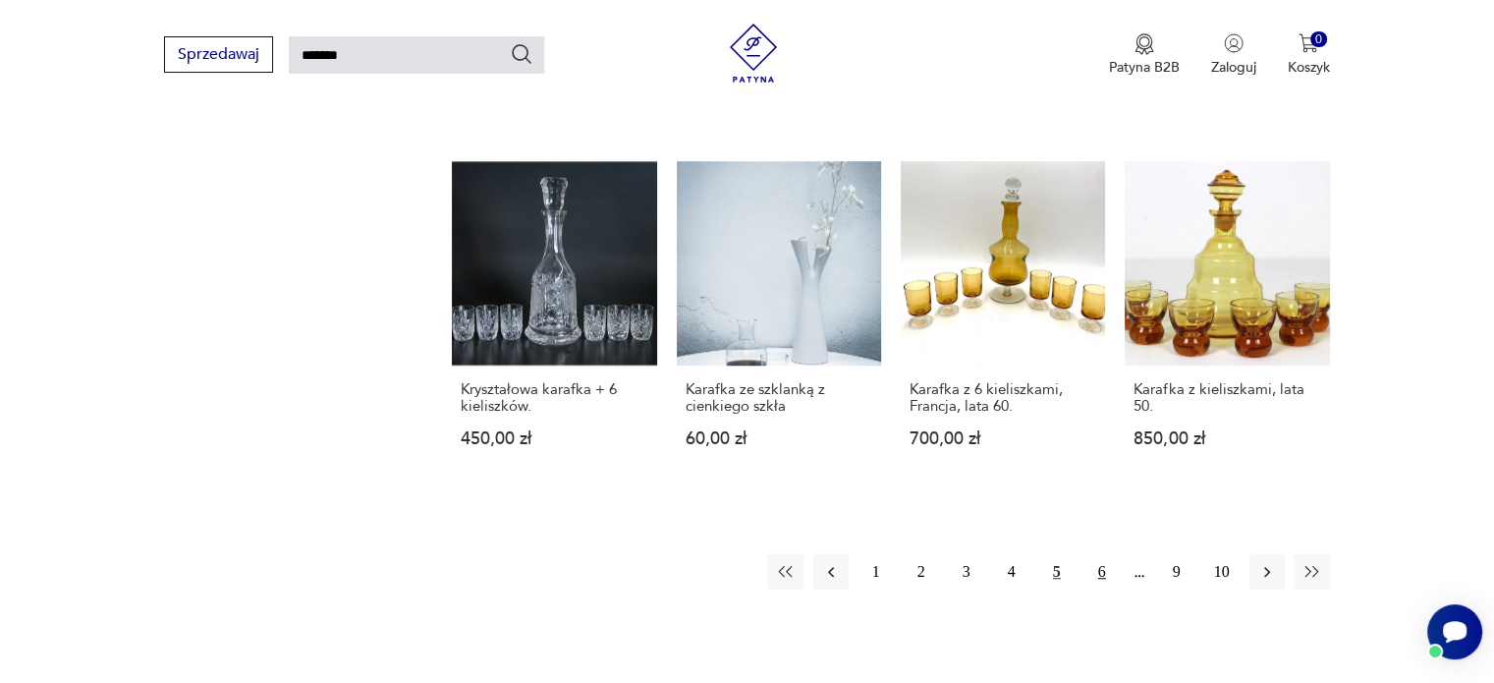
click at [1107, 558] on button "6" at bounding box center [1101, 571] width 35 height 35
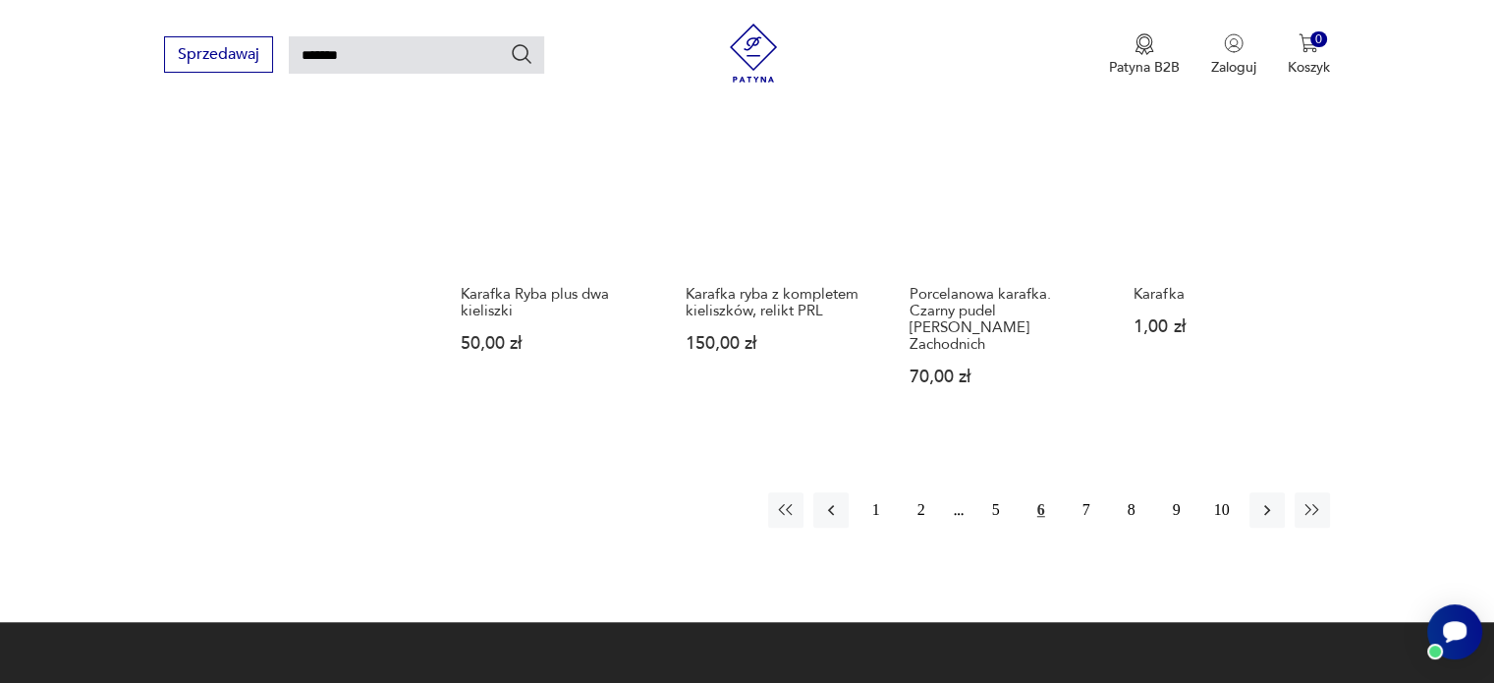
scroll to position [1641, 0]
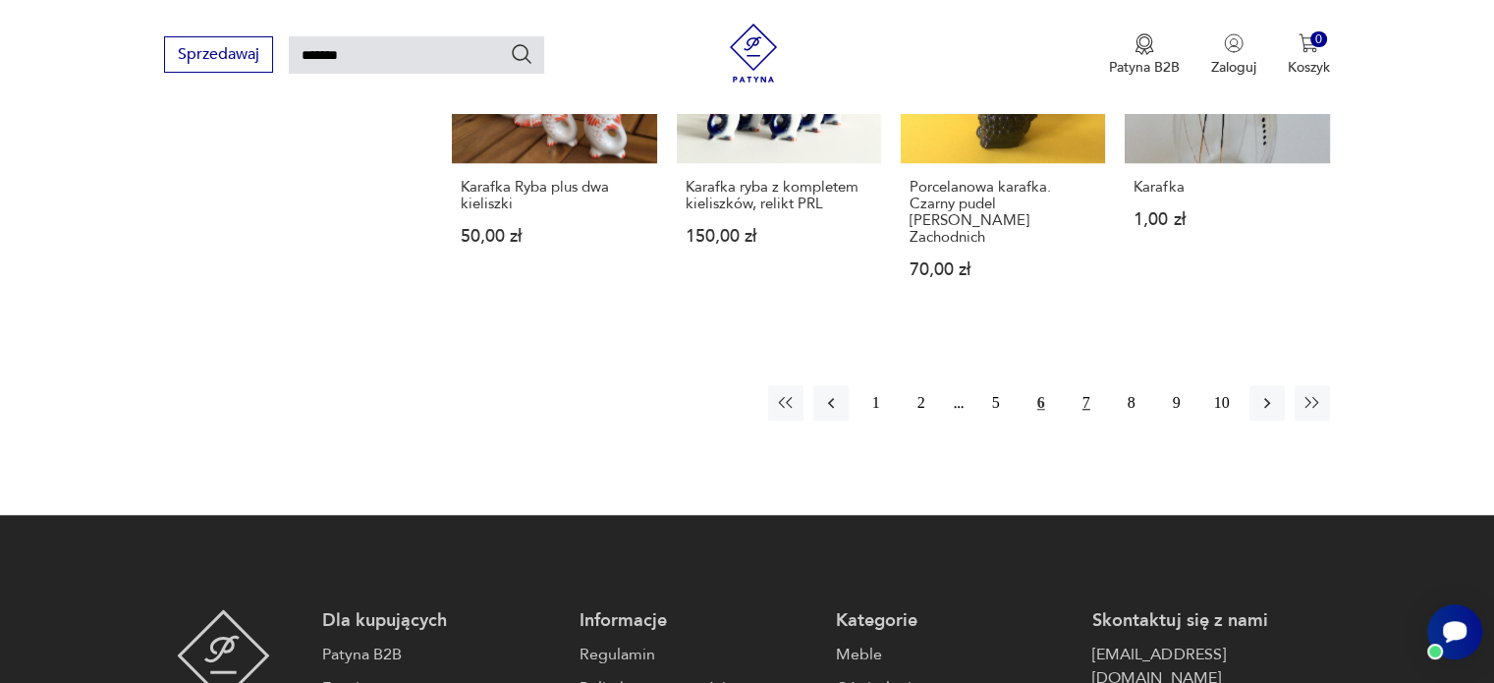
click at [1081, 385] on button "7" at bounding box center [1086, 402] width 35 height 35
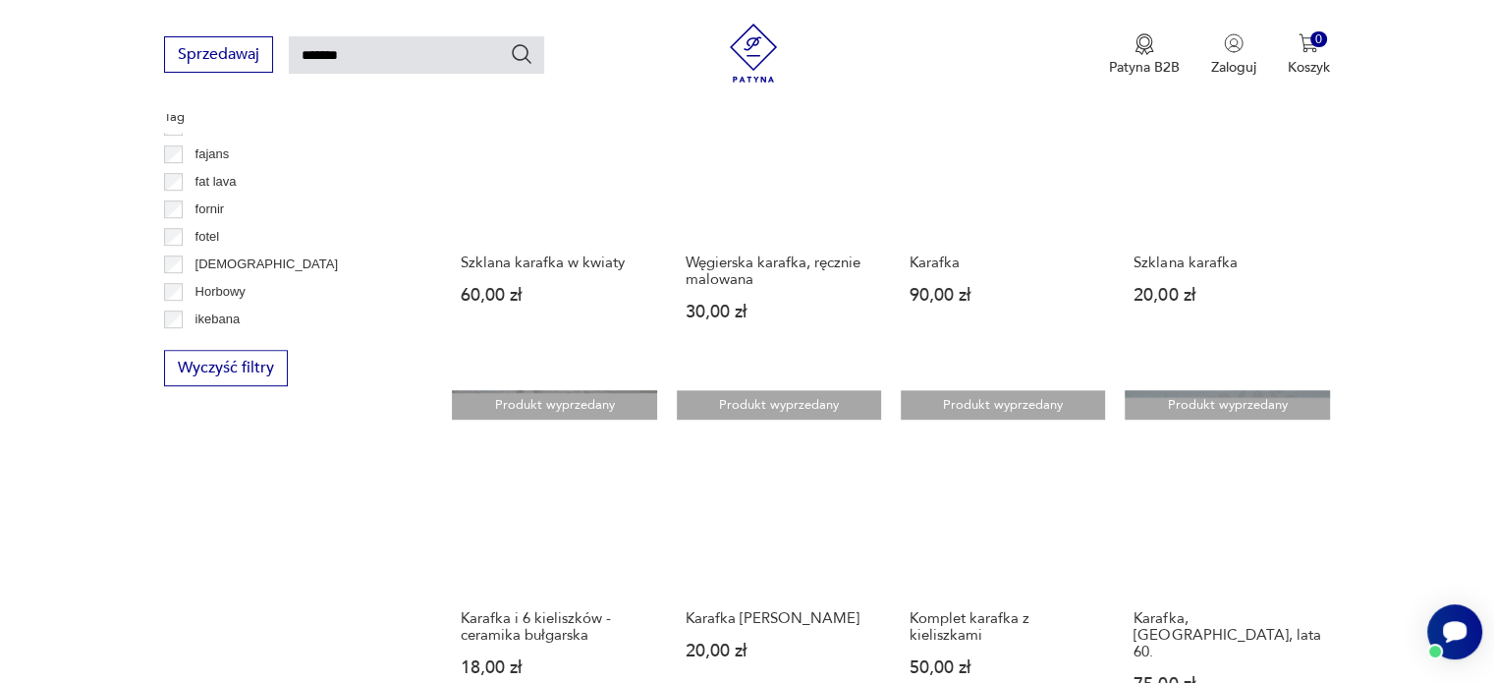
scroll to position [1346, 0]
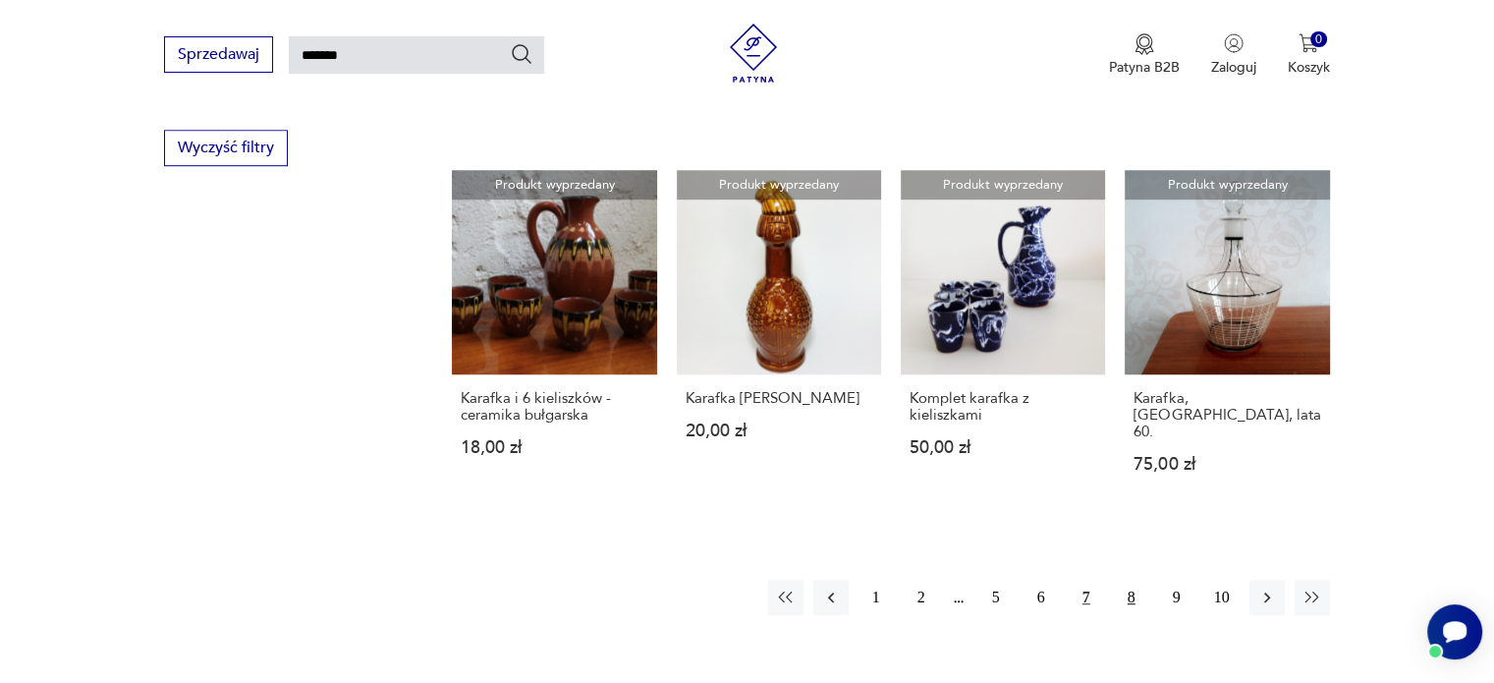
click at [1137, 579] on button "8" at bounding box center [1131, 596] width 35 height 35
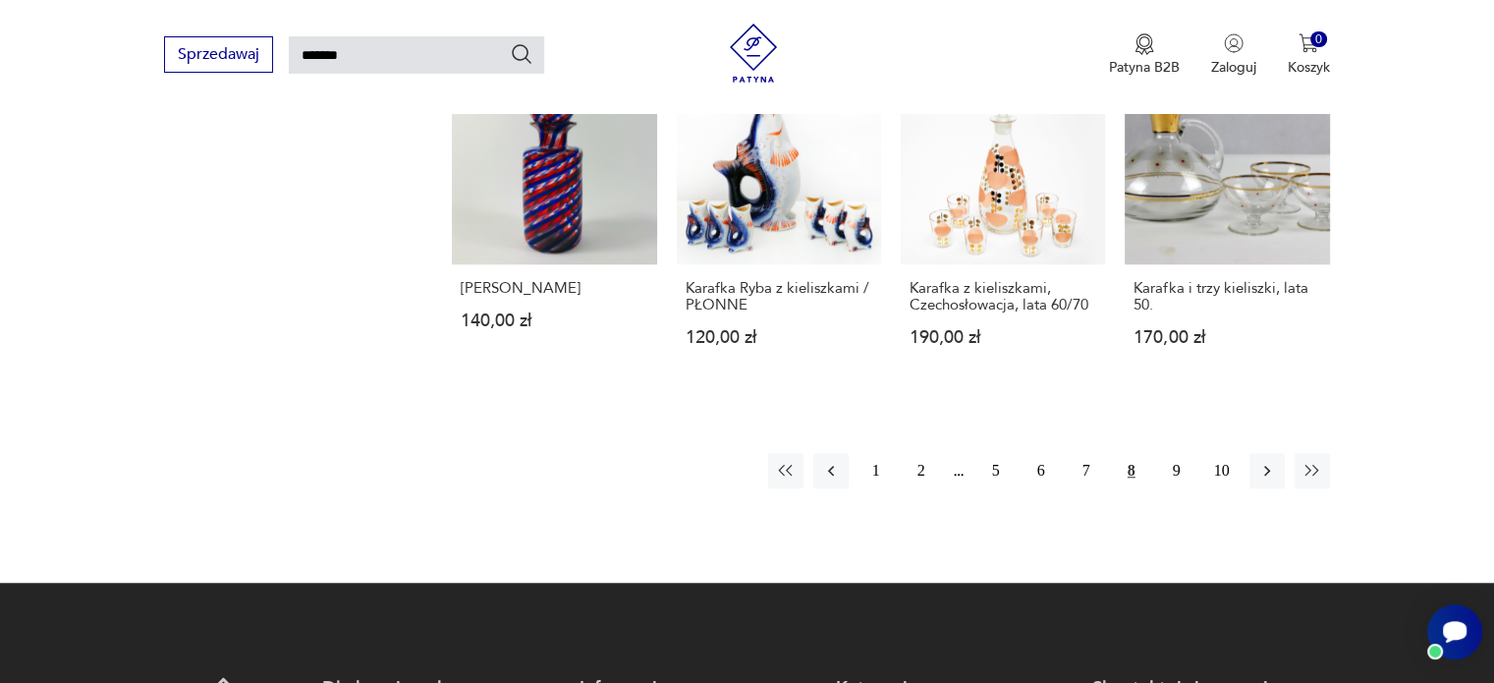
scroll to position [1543, 0]
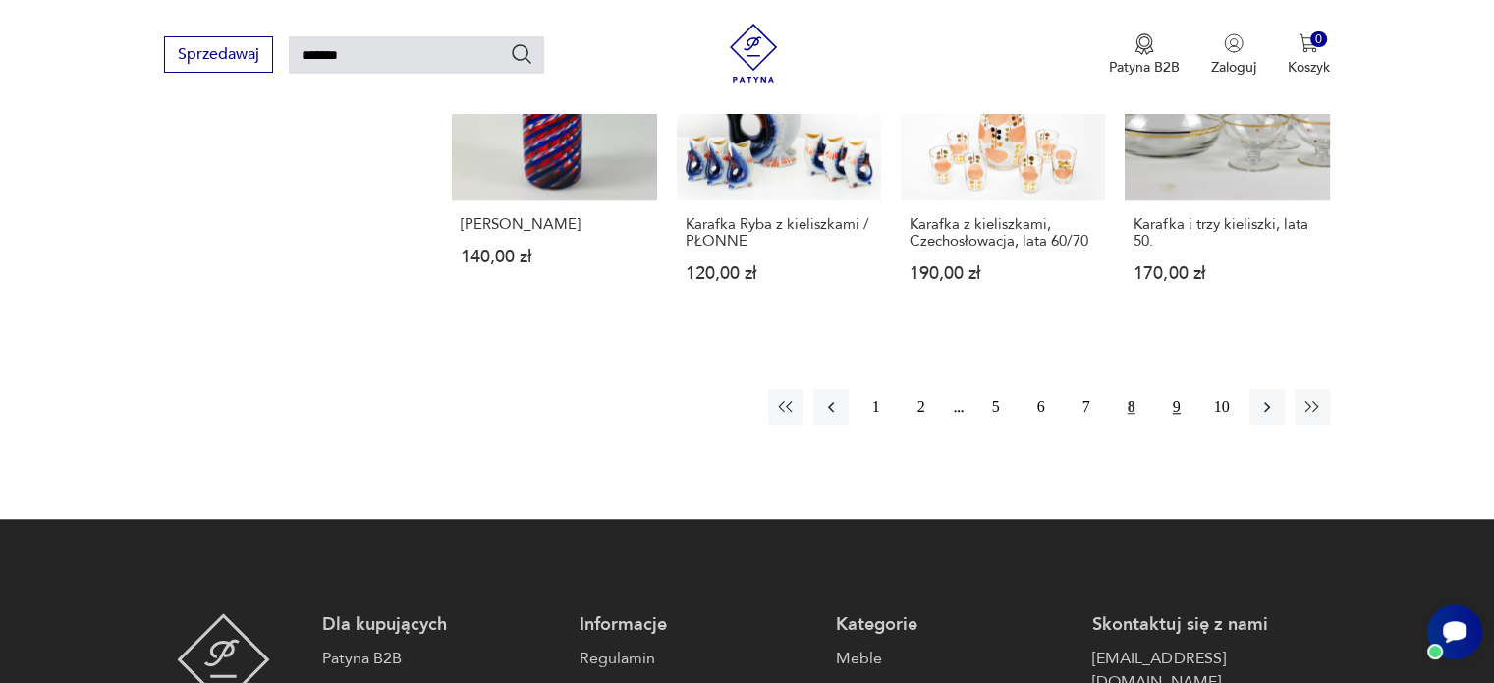
click at [1184, 389] on button "9" at bounding box center [1176, 406] width 35 height 35
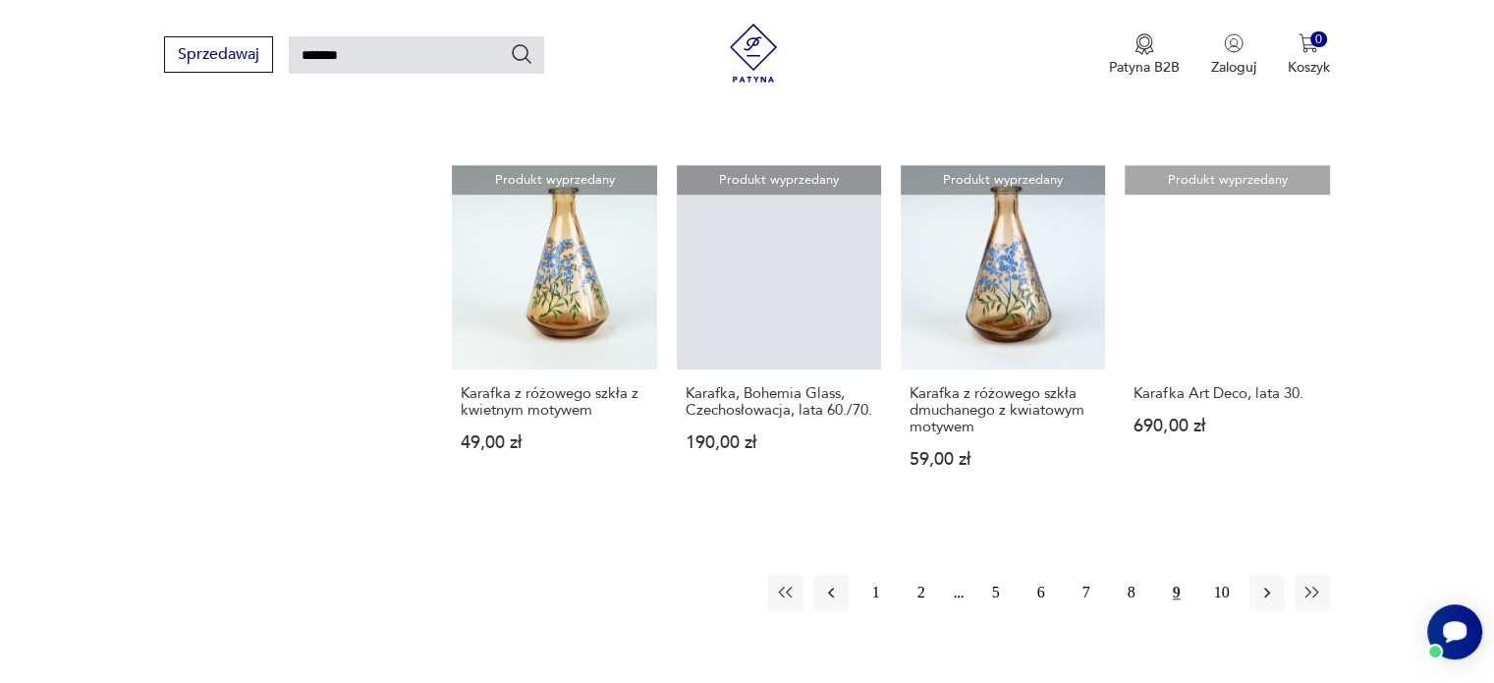
scroll to position [1543, 0]
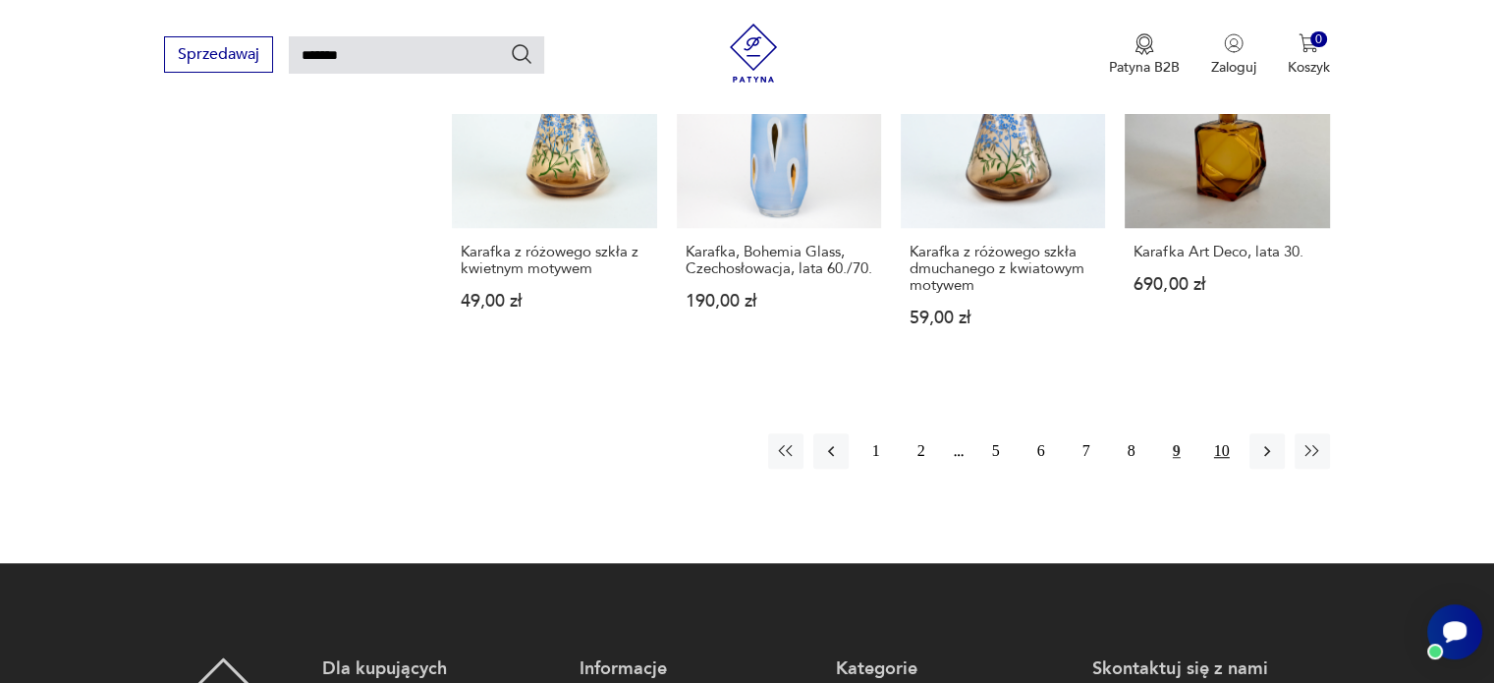
click at [1225, 468] on button "10" at bounding box center [1221, 450] width 35 height 35
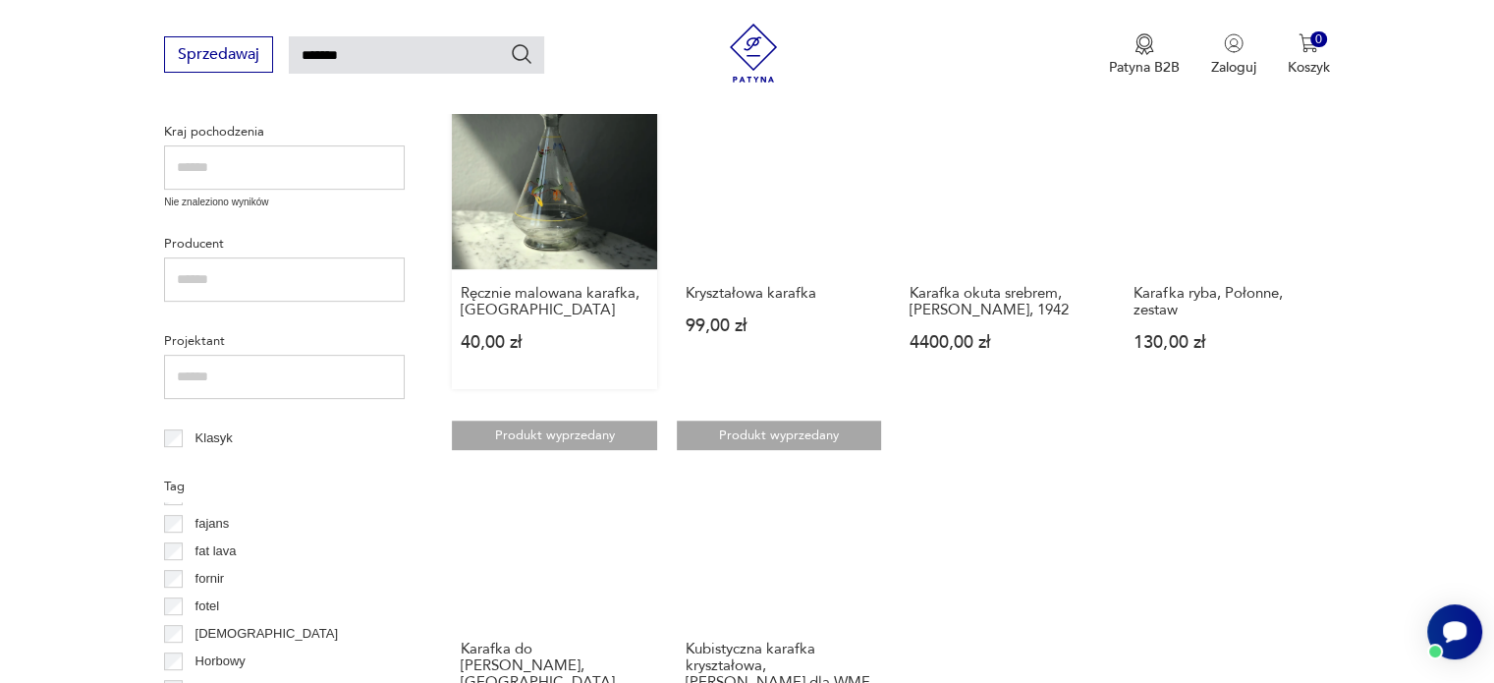
scroll to position [266, 0]
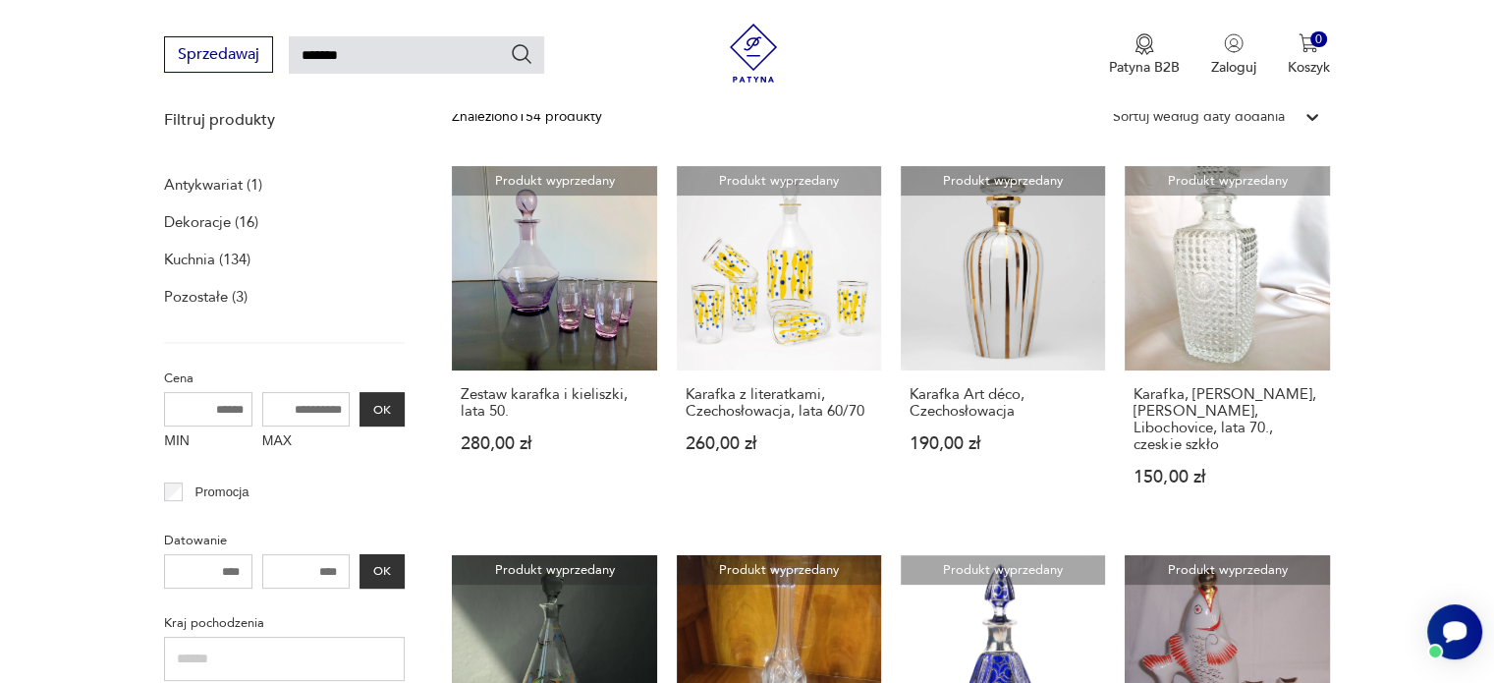
click at [305, 54] on input "*******" at bounding box center [416, 54] width 255 height 37
type input "**********"
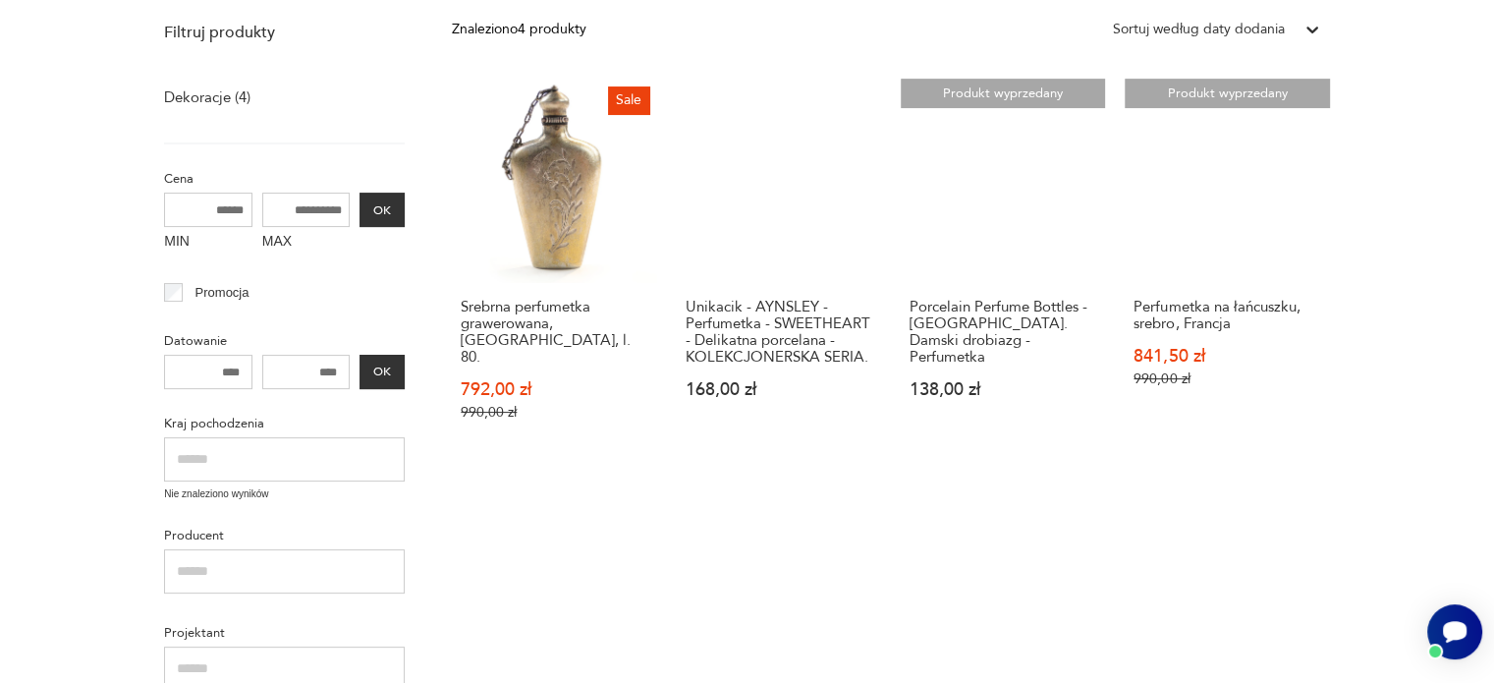
scroll to position [463, 0]
